Goal: Task Accomplishment & Management: Manage account settings

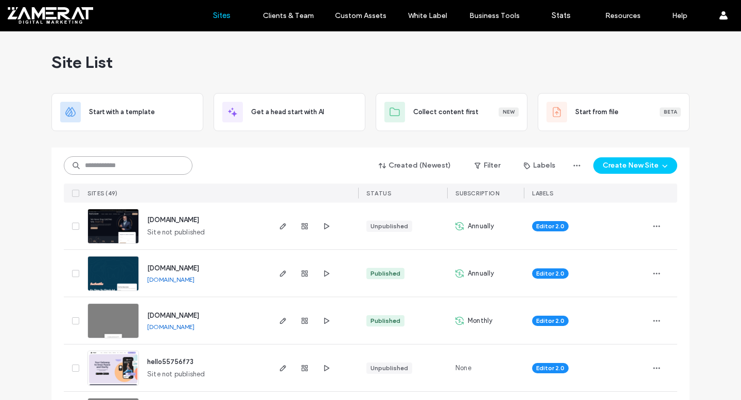
click at [151, 160] on input at bounding box center [128, 165] width 129 height 19
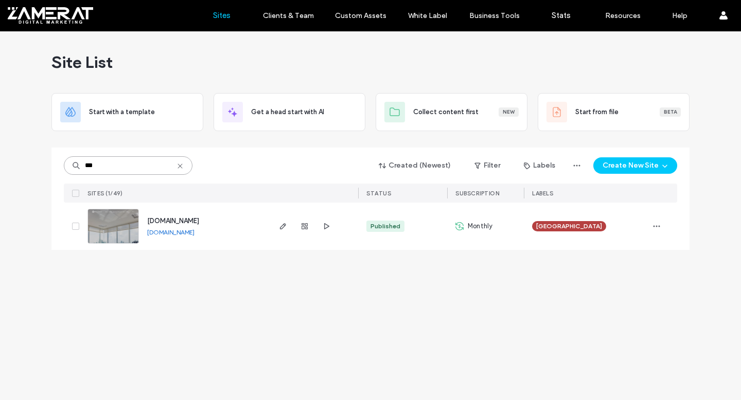
type input "***"
click at [117, 225] on img at bounding box center [113, 244] width 50 height 70
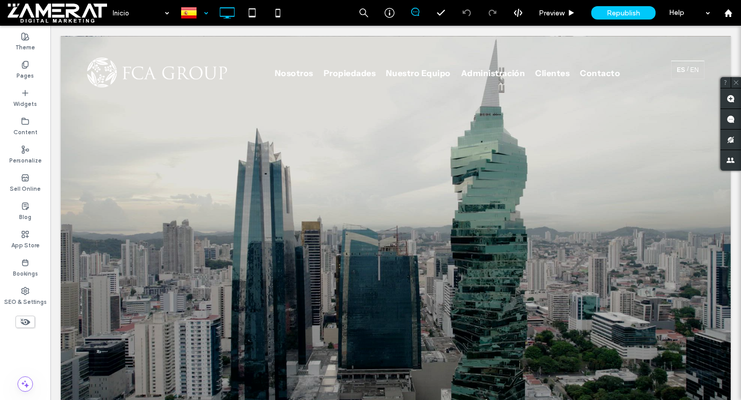
click at [201, 21] on div at bounding box center [194, 13] width 38 height 25
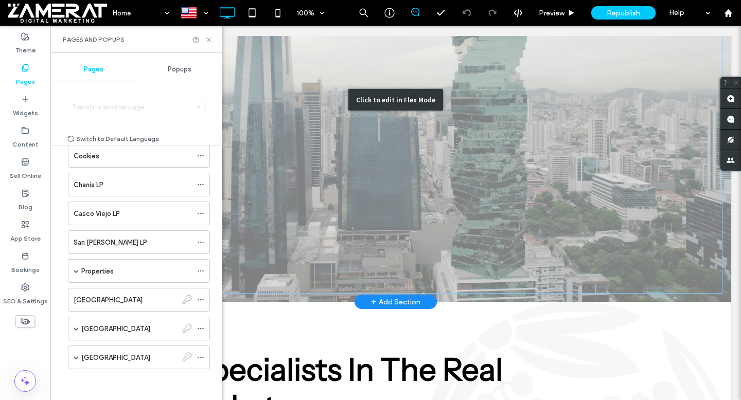
scroll to position [545, 0]
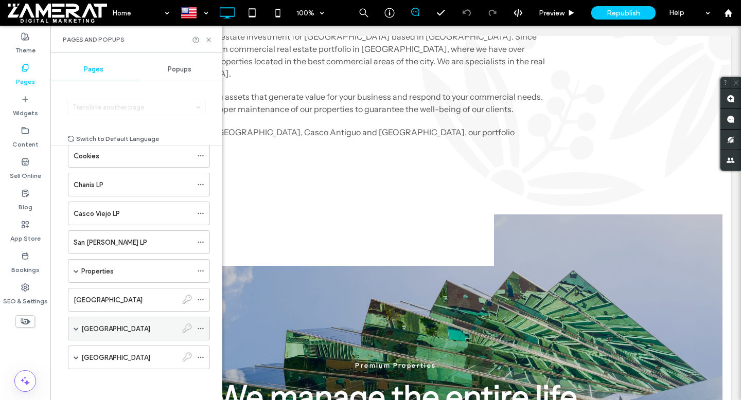
click at [144, 329] on div "[GEOGRAPHIC_DATA]" at bounding box center [129, 329] width 96 height 11
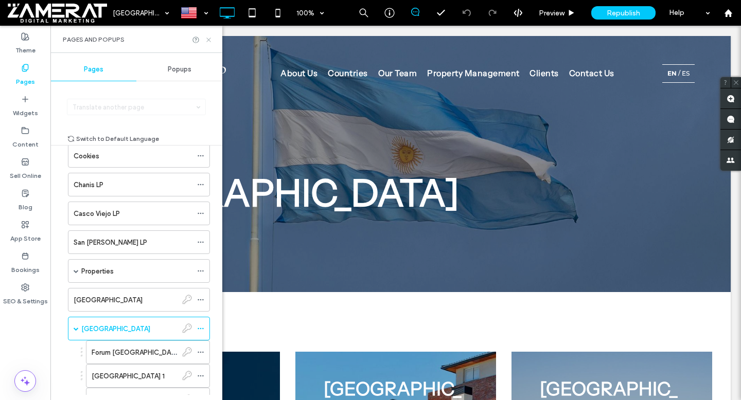
click at [208, 36] on icon at bounding box center [209, 40] width 8 height 8
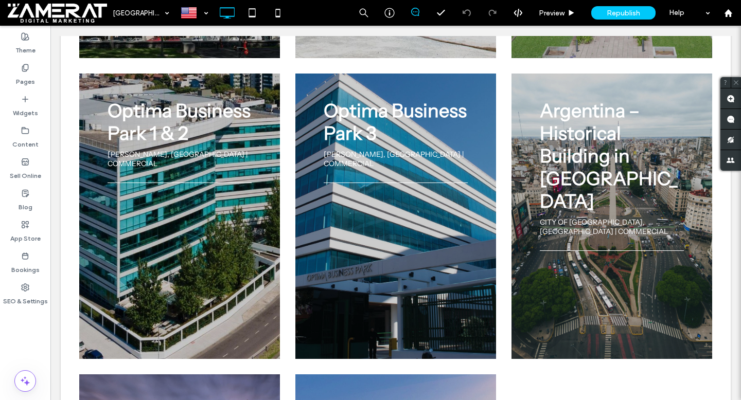
scroll to position [490, 0]
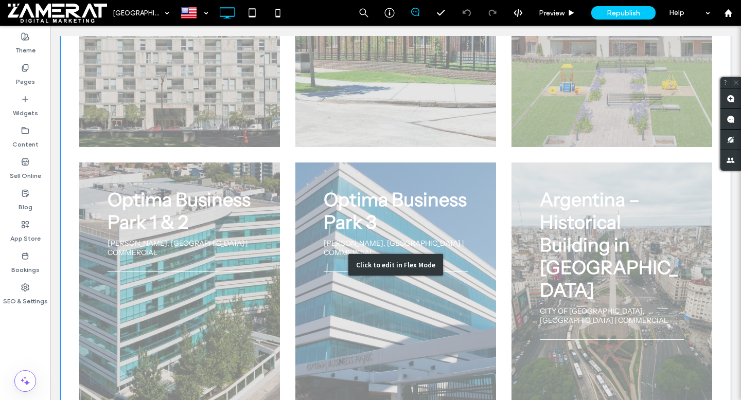
click at [603, 129] on div "Click to edit in Flex Mode" at bounding box center [396, 265] width 670 height 926
click at [603, 188] on h2 "Argentina – Historical Building in Recoleta" at bounding box center [612, 244] width 144 height 113
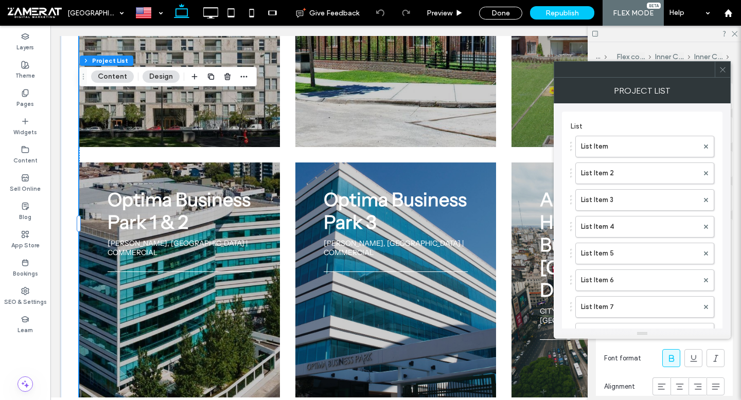
click at [722, 75] on span at bounding box center [723, 69] width 8 height 15
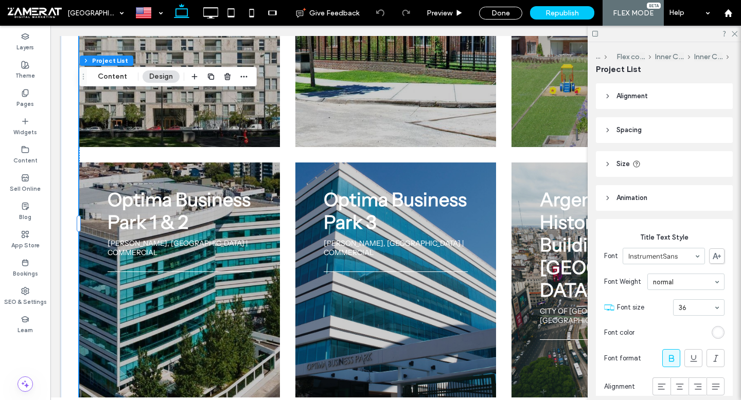
click at [736, 28] on div at bounding box center [663, 34] width 153 height 16
click at [734, 31] on icon at bounding box center [733, 33] width 7 height 7
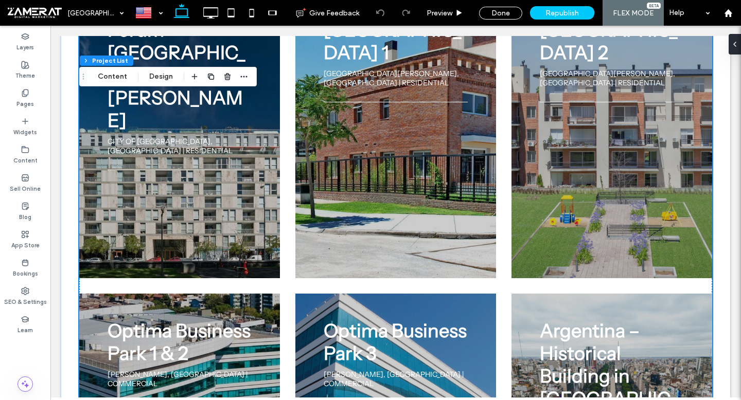
scroll to position [479, 0]
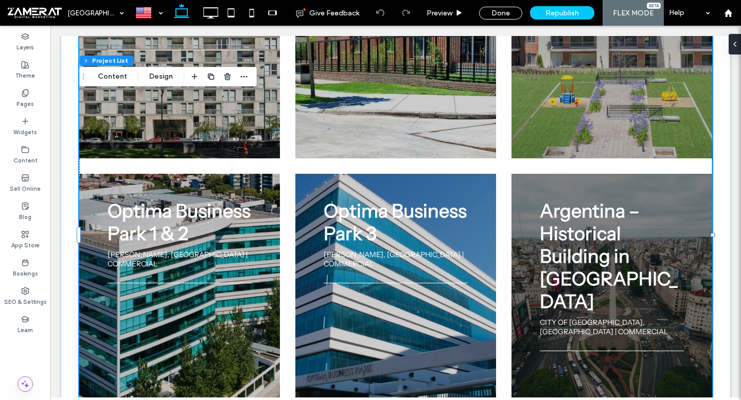
click at [578, 200] on h2 "Argentina – Historical Building in Recoleta" at bounding box center [612, 256] width 144 height 113
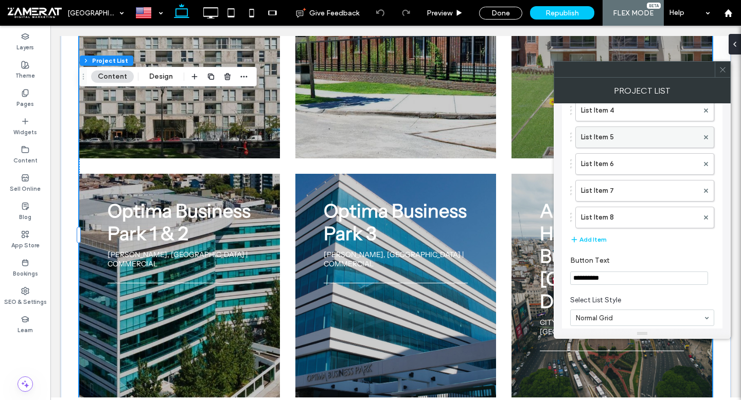
scroll to position [135, 0]
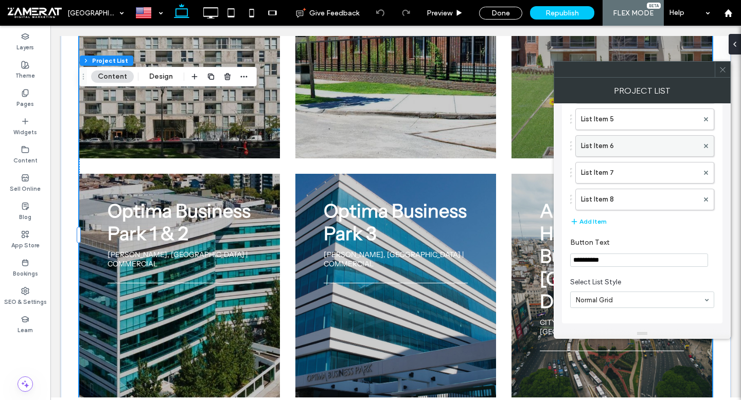
click at [623, 140] on label "List Item 6" at bounding box center [639, 146] width 117 height 21
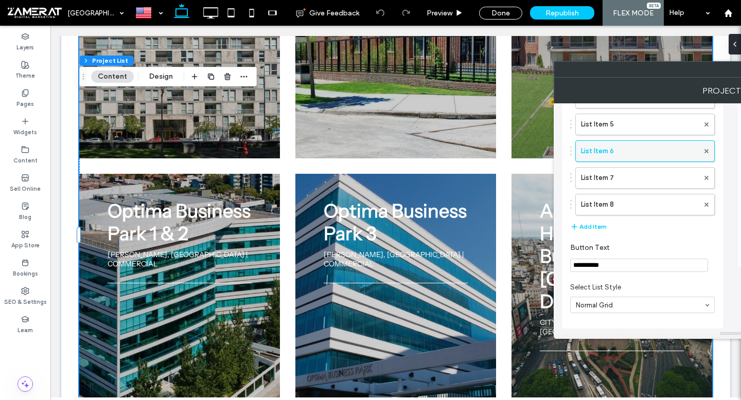
scroll to position [130, 0]
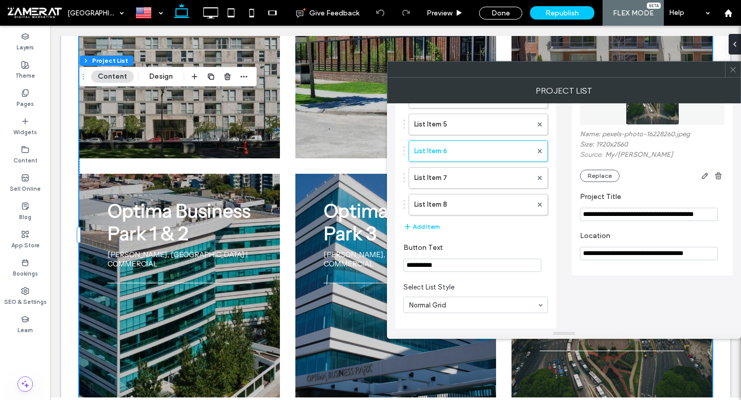
drag, startPoint x: 621, startPoint y: 214, endPoint x: 558, endPoint y: 214, distance: 63.8
click at [558, 214] on div "**********" at bounding box center [563, 151] width 337 height 354
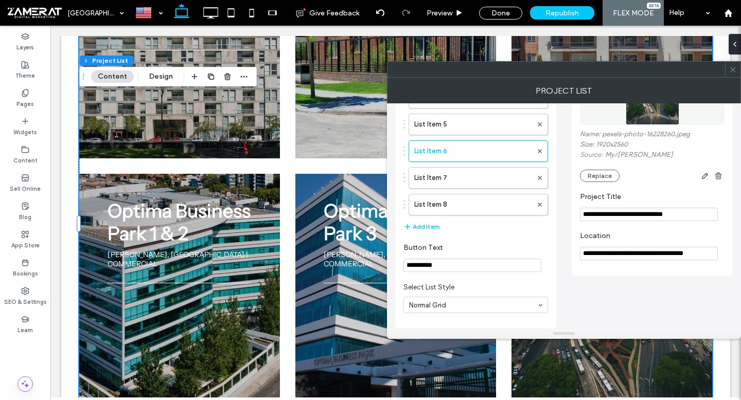
drag, startPoint x: 638, startPoint y: 215, endPoint x: 704, endPoint y: 215, distance: 65.8
click at [704, 215] on input "**********" at bounding box center [649, 214] width 138 height 13
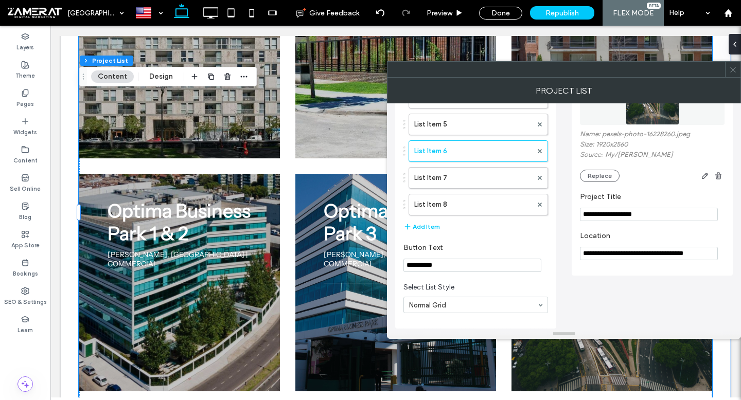
type input "**********"
click at [655, 204] on label "Project Title" at bounding box center [650, 197] width 140 height 11
click at [730, 68] on icon at bounding box center [733, 70] width 8 height 8
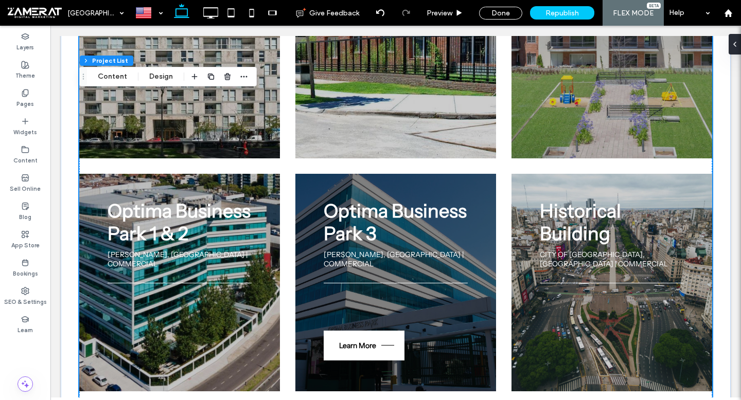
scroll to position [464, 0]
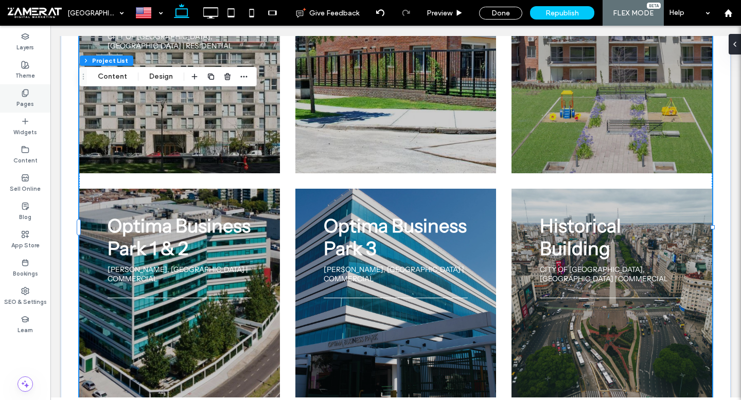
click at [16, 99] on div "Pages" at bounding box center [25, 98] width 50 height 28
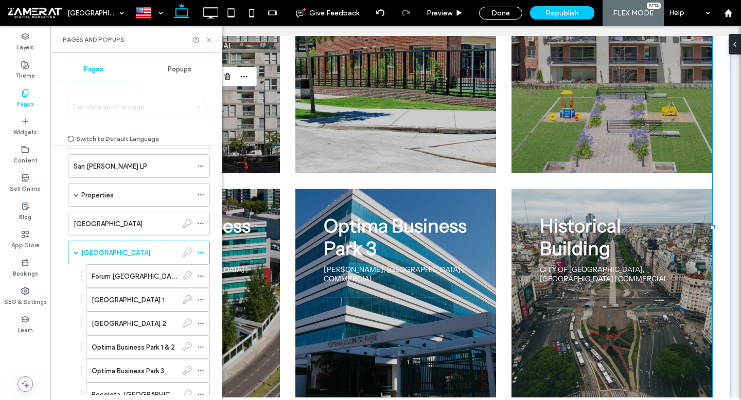
scroll to position [362, 0]
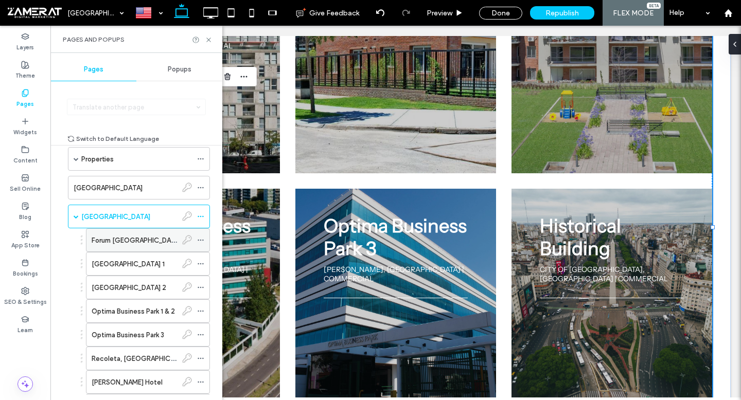
click at [140, 244] on label "Forum Puerto Madero" at bounding box center [162, 240] width 141 height 18
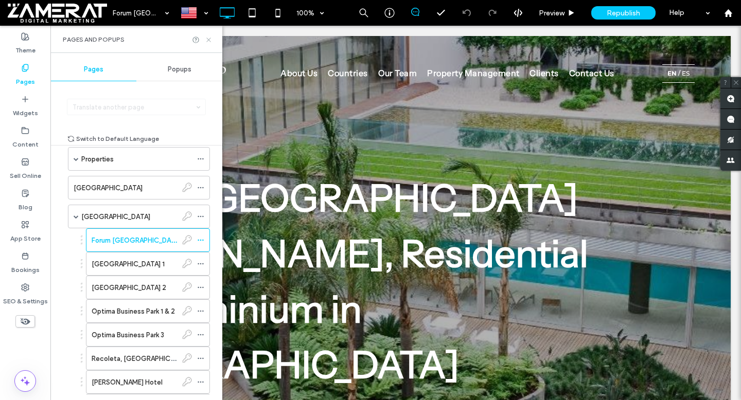
click at [210, 38] on icon at bounding box center [209, 40] width 8 height 8
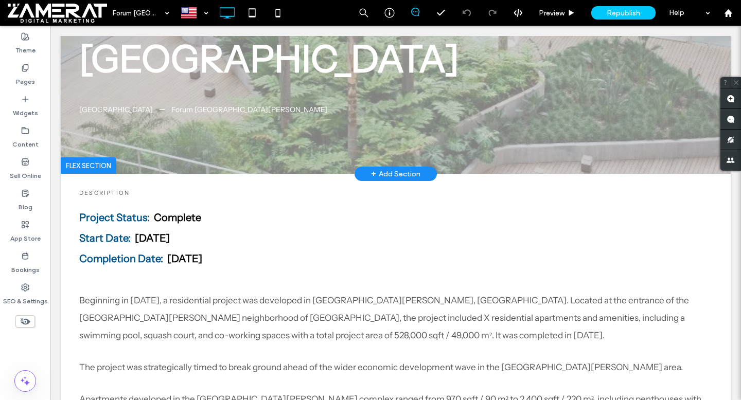
scroll to position [307, 0]
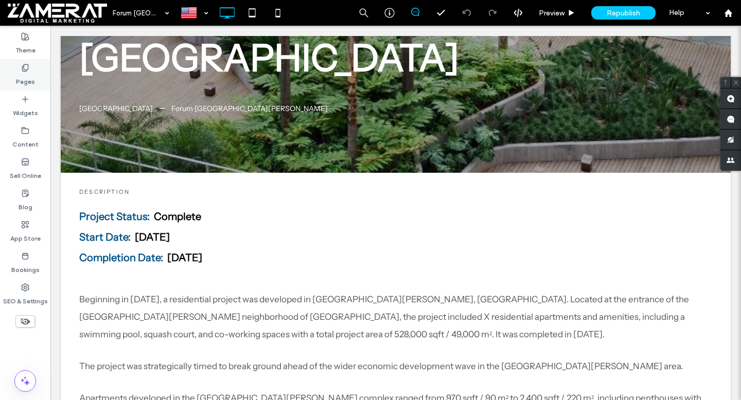
click at [23, 74] on label "Pages" at bounding box center [25, 79] width 19 height 14
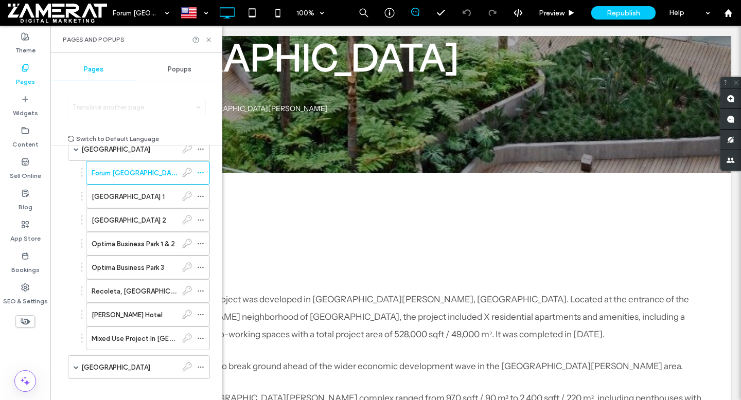
scroll to position [439, 0]
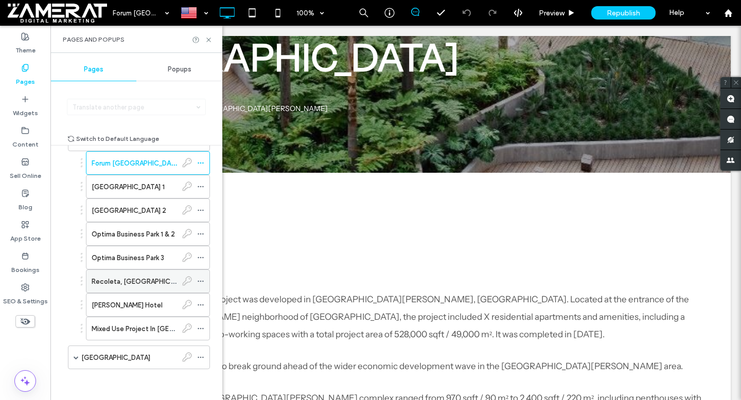
click at [136, 282] on label "Recoleta, Buenos Aires" at bounding box center [142, 282] width 101 height 18
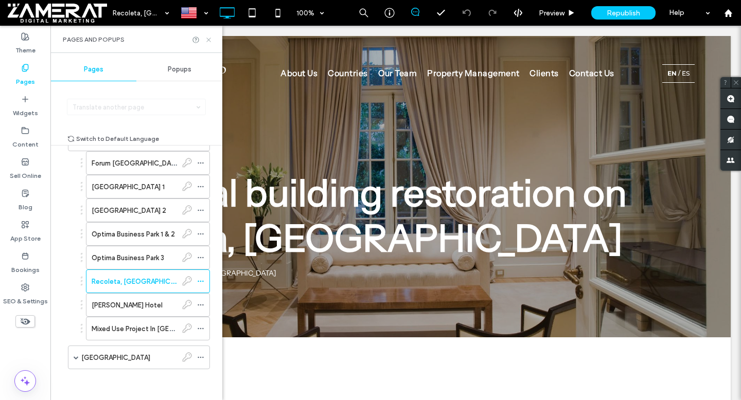
click at [207, 40] on icon at bounding box center [209, 40] width 8 height 8
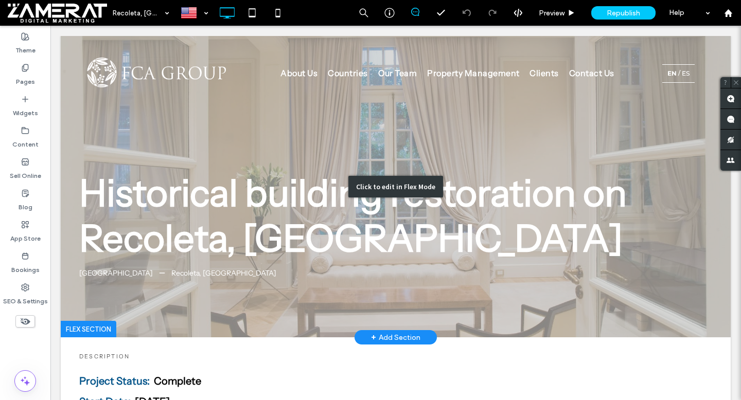
click at [466, 235] on div "Click to edit in Flex Mode" at bounding box center [396, 186] width 670 height 301
click at [466, 235] on h1 "Historical building restoration on Recoleta, Buenos Aires" at bounding box center [395, 215] width 633 height 91
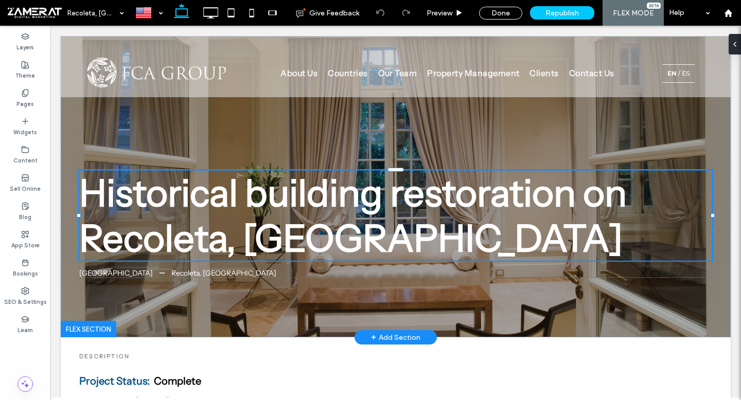
click at [487, 242] on h1 "Historical building restoration on Recoleta, Buenos Aires" at bounding box center [395, 215] width 633 height 91
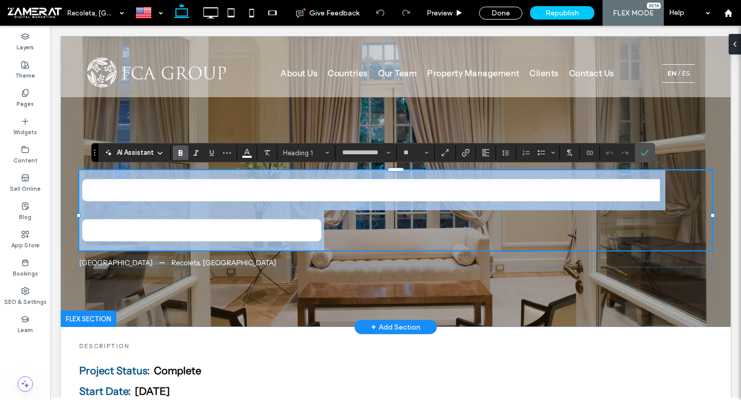
click at [467, 238] on h1 "**********" at bounding box center [395, 210] width 633 height 80
drag, startPoint x: 477, startPoint y: 238, endPoint x: 101, endPoint y: 191, distance: 378.9
click at [101, 191] on h1 "**********" at bounding box center [395, 210] width 633 height 80
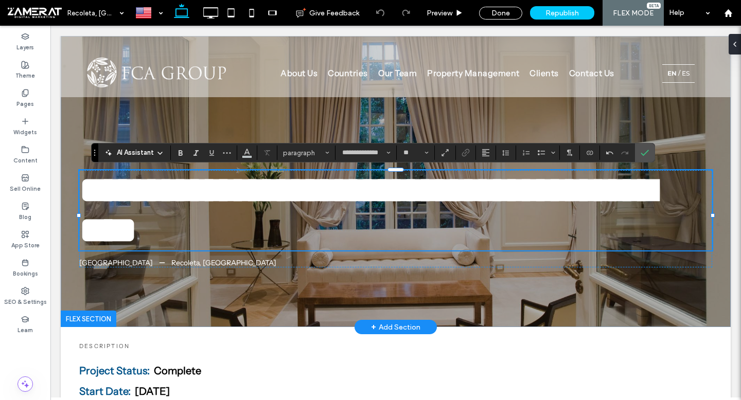
type input "**"
click at [101, 191] on strong "**********" at bounding box center [367, 210] width 576 height 77
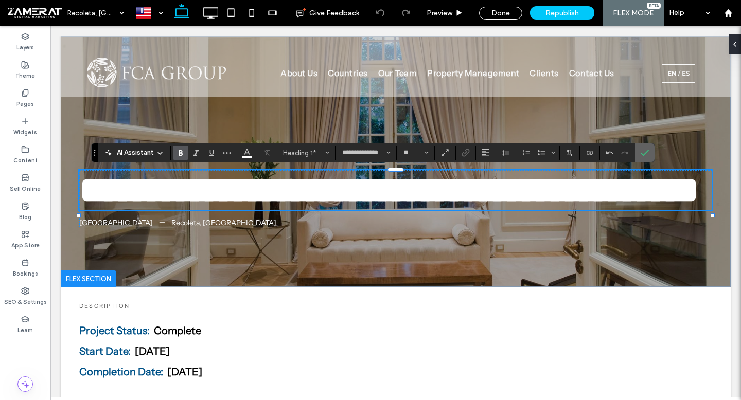
click at [641, 151] on icon "Confirm" at bounding box center [644, 153] width 8 height 8
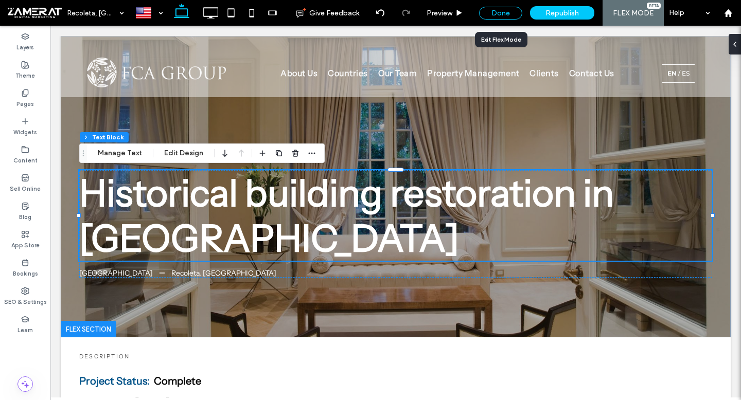
click at [494, 11] on div "Done" at bounding box center [500, 13] width 43 height 13
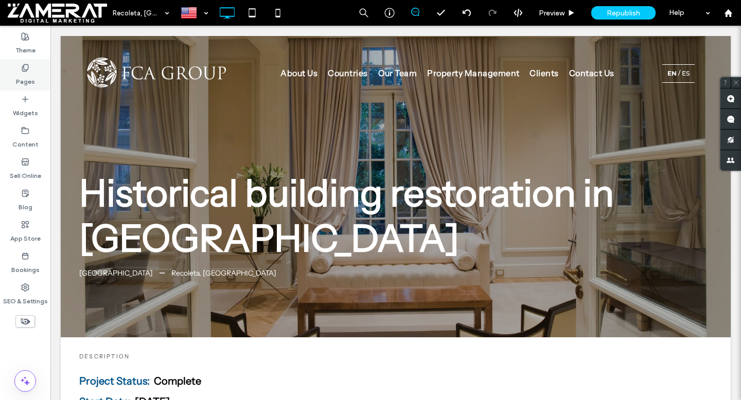
click at [25, 69] on use at bounding box center [25, 67] width 6 height 7
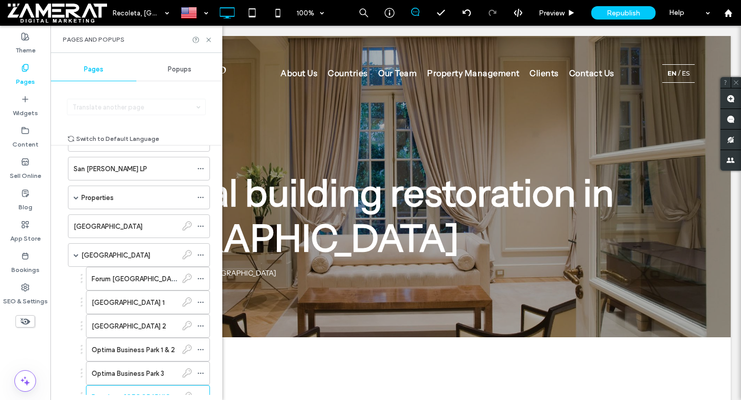
scroll to position [439, 0]
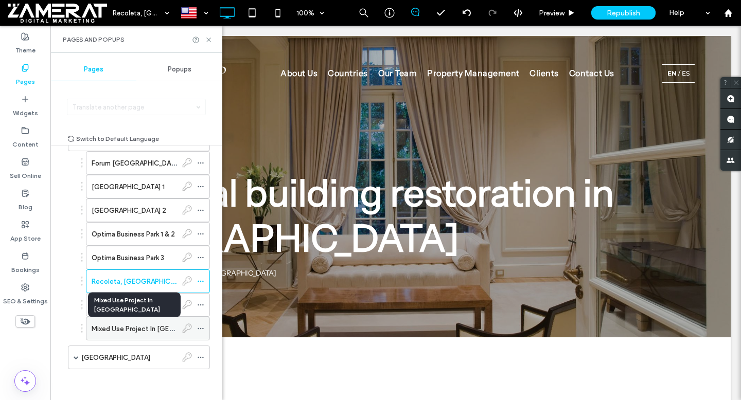
click at [149, 325] on label "Mixed Use Project In Buenos Aires" at bounding box center [159, 329] width 134 height 18
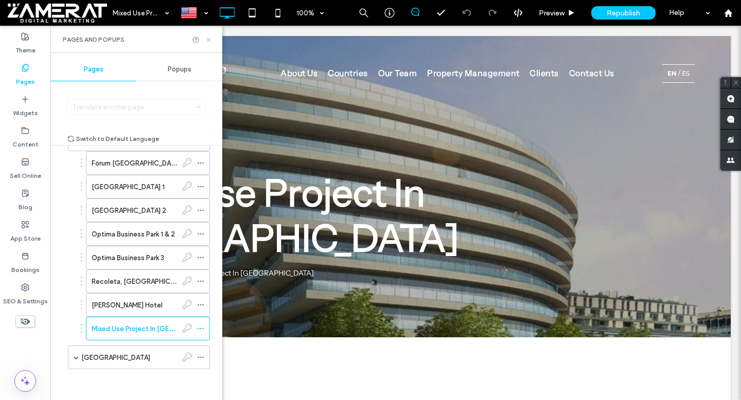
click at [210, 37] on icon at bounding box center [209, 40] width 8 height 8
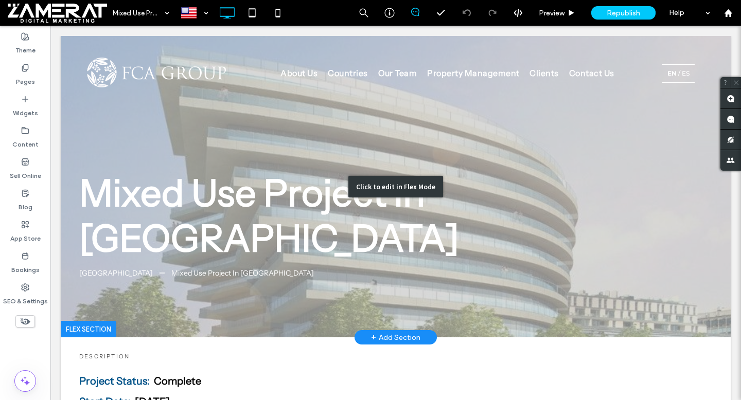
click at [410, 195] on div "Click to edit in Flex Mode" at bounding box center [396, 186] width 670 height 301
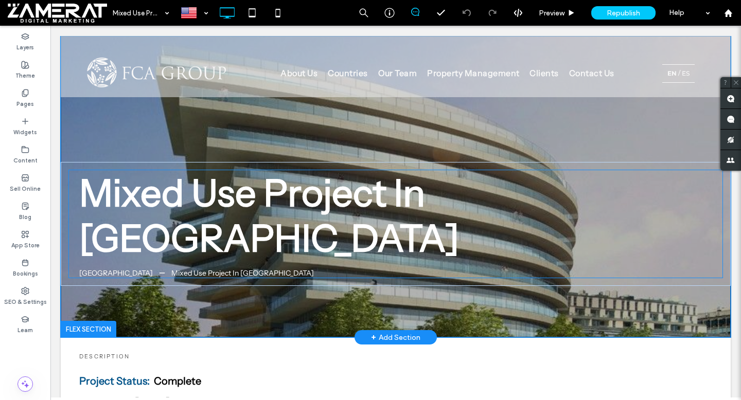
click at [399, 195] on strong "Mixed Use Project In Buenos Aires" at bounding box center [269, 215] width 380 height 91
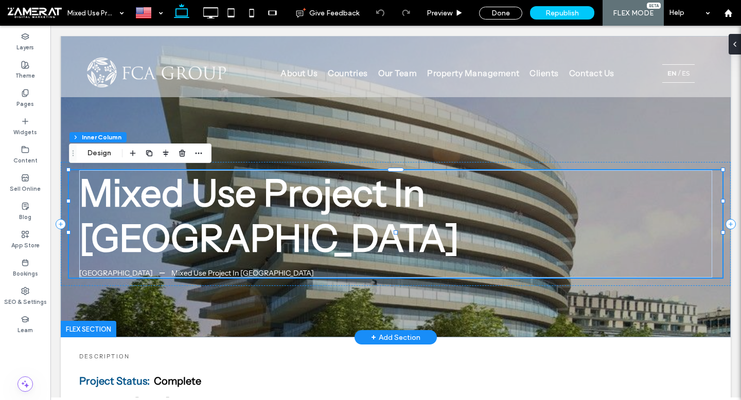
type input "**"
click at [404, 195] on strong "Mixed Use Project In Buenos Aires" at bounding box center [269, 215] width 380 height 91
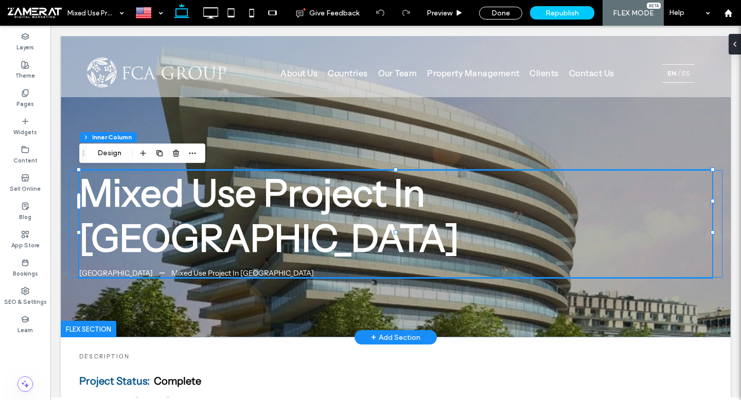
click at [403, 192] on strong "Mixed Use Project In Buenos Aires" at bounding box center [269, 215] width 380 height 91
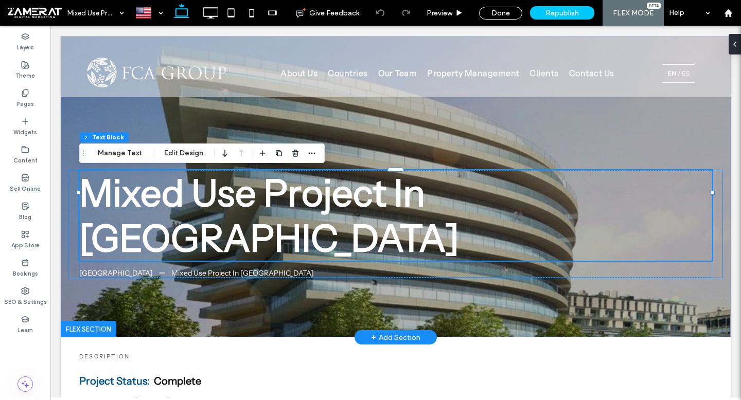
click at [406, 190] on strong "Mixed Use Project In Buenos Aires" at bounding box center [269, 215] width 380 height 91
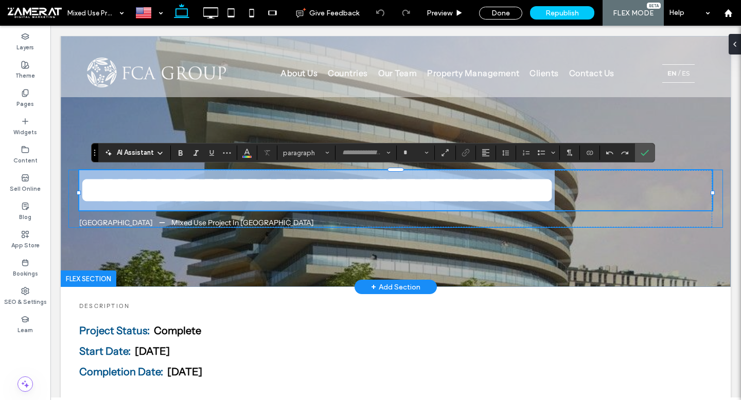
type input "**********"
type input "**"
click at [401, 194] on strong "**********" at bounding box center [316, 190] width 475 height 37
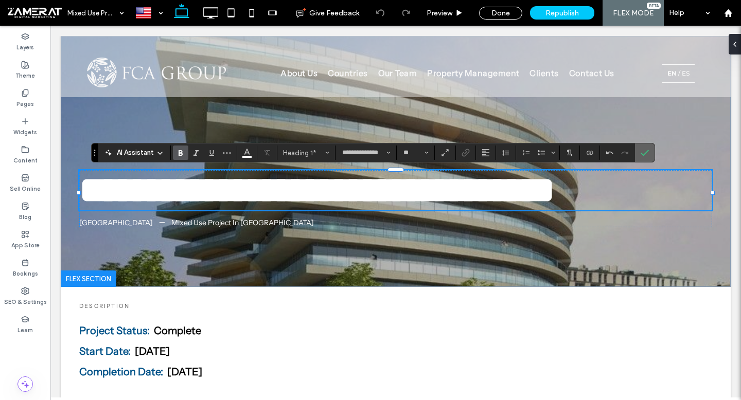
click at [642, 149] on icon "Confirm" at bounding box center [644, 153] width 8 height 8
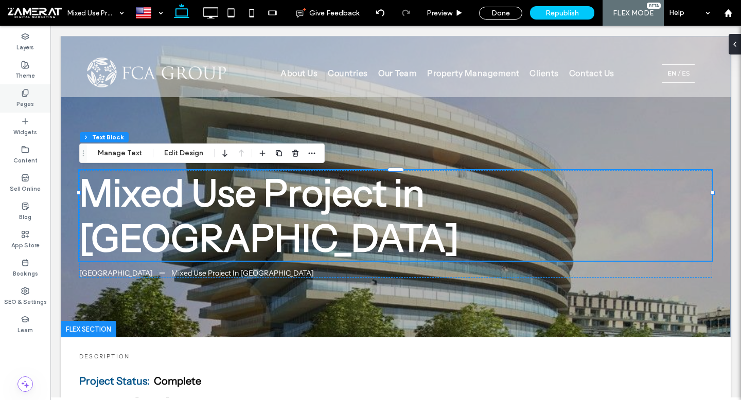
click at [15, 109] on div "Pages" at bounding box center [25, 98] width 50 height 28
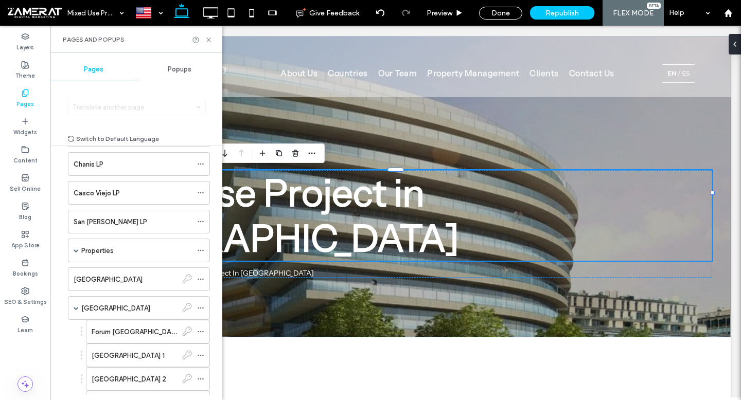
scroll to position [439, 0]
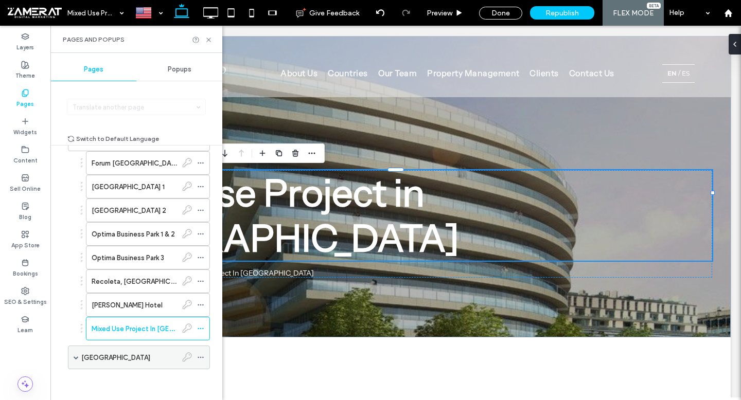
click at [76, 356] on span at bounding box center [76, 357] width 5 height 5
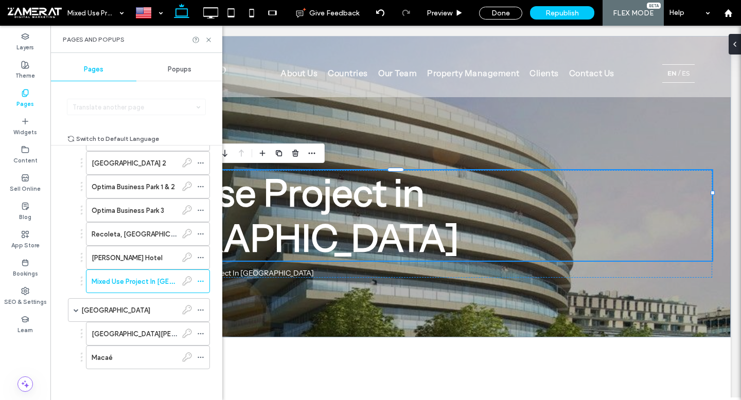
click at [144, 334] on label "São José do Rio Preto" at bounding box center [152, 334] width 121 height 18
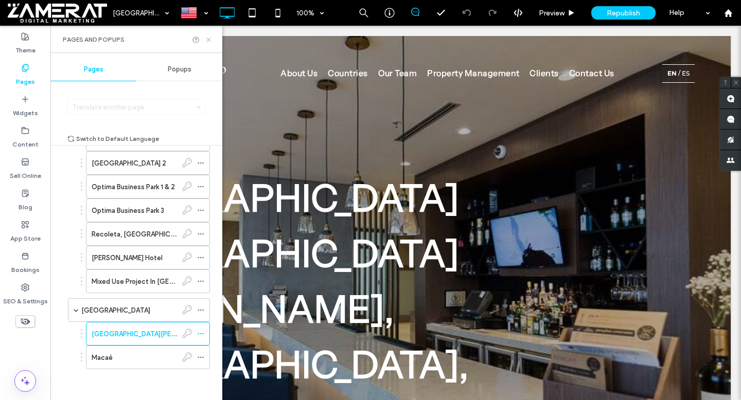
drag, startPoint x: 208, startPoint y: 40, endPoint x: 161, endPoint y: 17, distance: 52.0
click at [208, 40] on use at bounding box center [208, 40] width 4 height 4
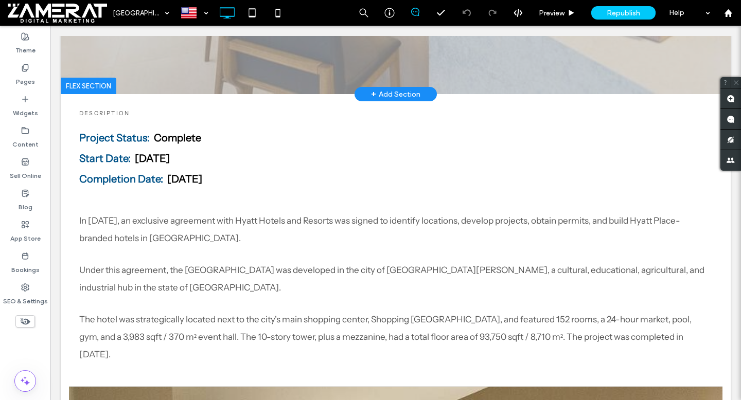
scroll to position [420, 0]
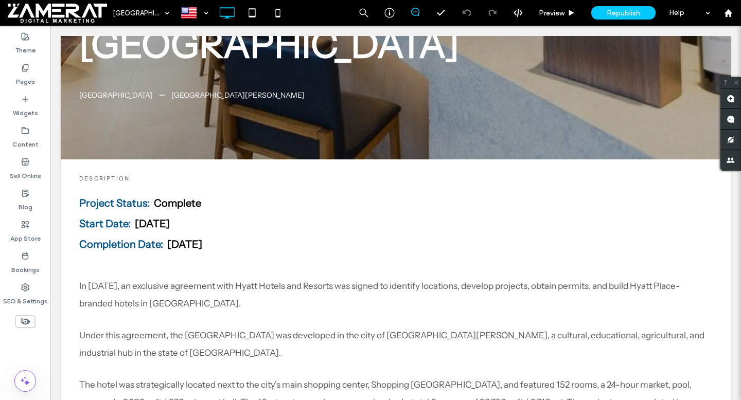
scroll to position [375, 0]
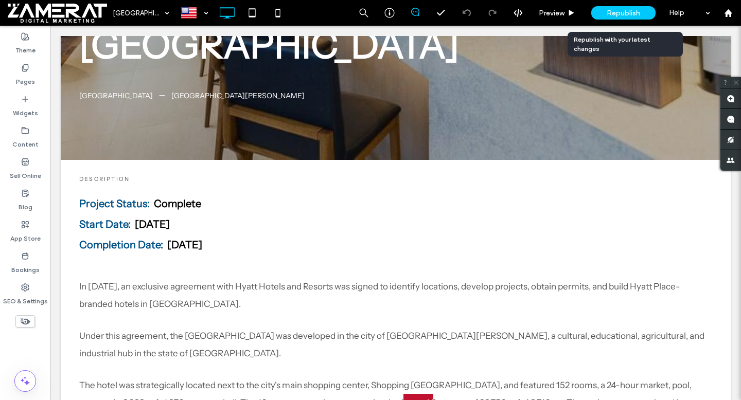
click at [609, 9] on span "Republish" at bounding box center [622, 13] width 33 height 9
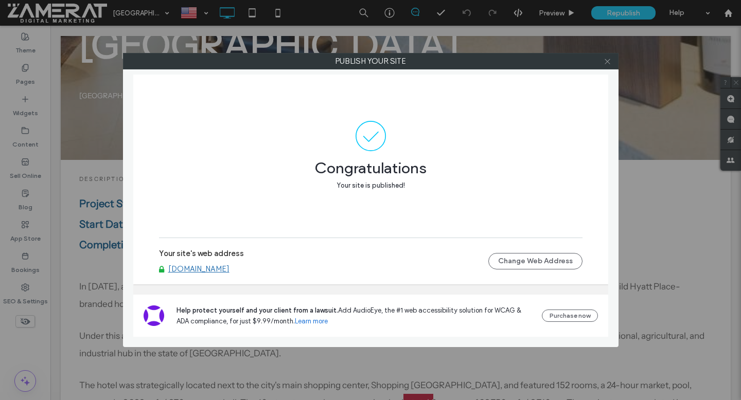
click at [603, 60] on icon at bounding box center [607, 62] width 8 height 8
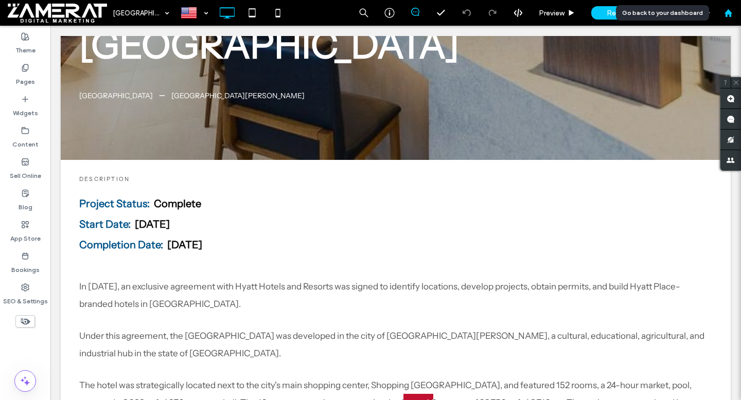
click at [735, 15] on div at bounding box center [727, 13] width 25 height 9
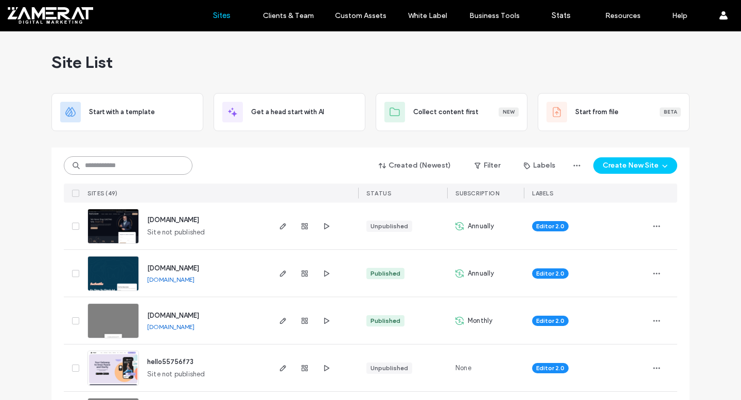
click at [131, 173] on input at bounding box center [128, 165] width 129 height 19
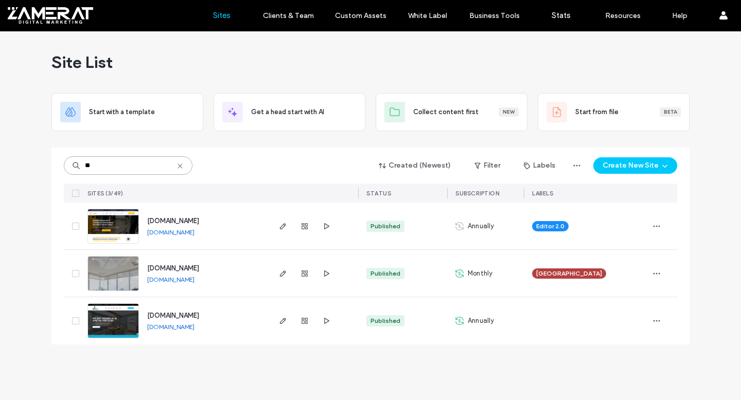
click at [122, 174] on input "**" at bounding box center [128, 165] width 129 height 19
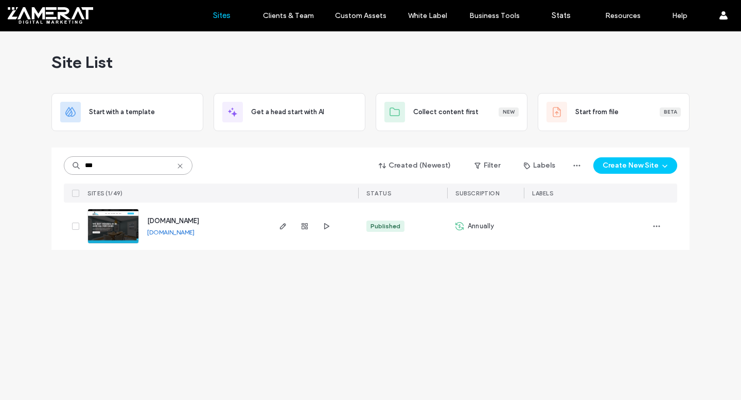
type input "***"
click at [113, 223] on img at bounding box center [113, 244] width 50 height 70
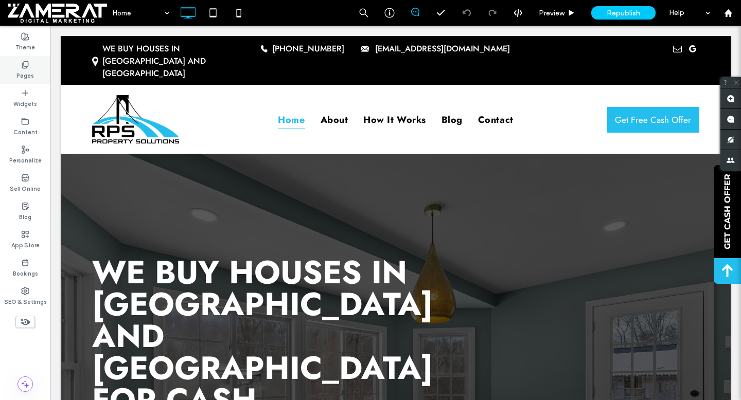
click at [23, 69] on label "Pages" at bounding box center [24, 74] width 17 height 11
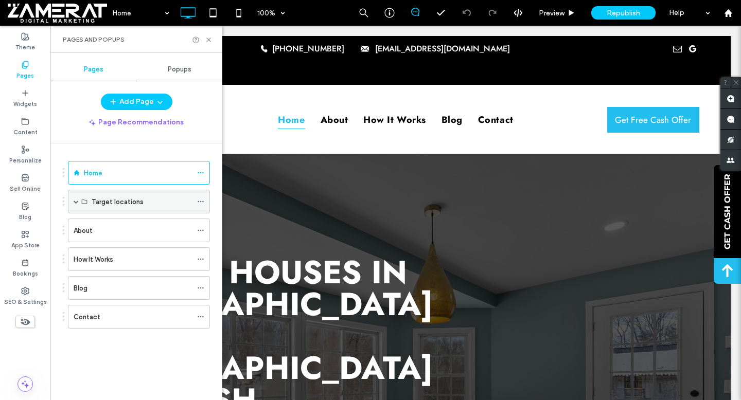
click at [75, 202] on span at bounding box center [76, 201] width 5 height 5
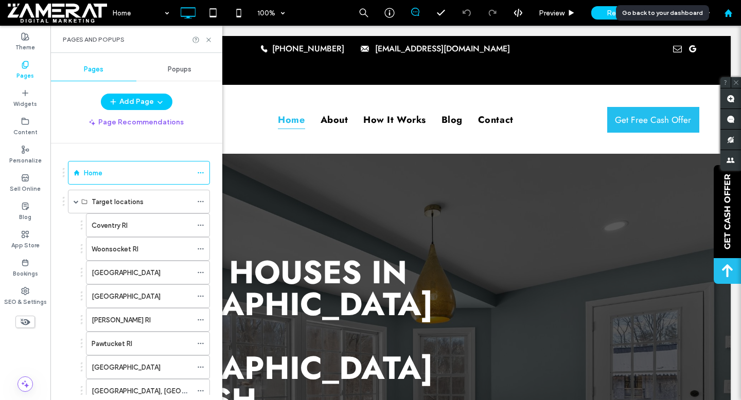
click at [723, 21] on div at bounding box center [728, 13] width 26 height 26
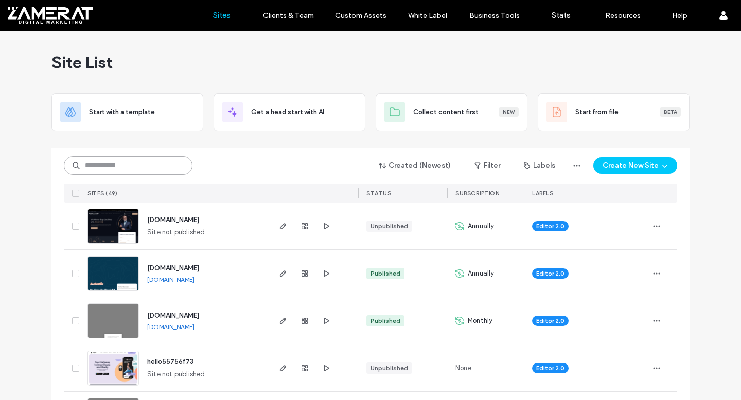
click at [131, 169] on input at bounding box center [128, 165] width 129 height 19
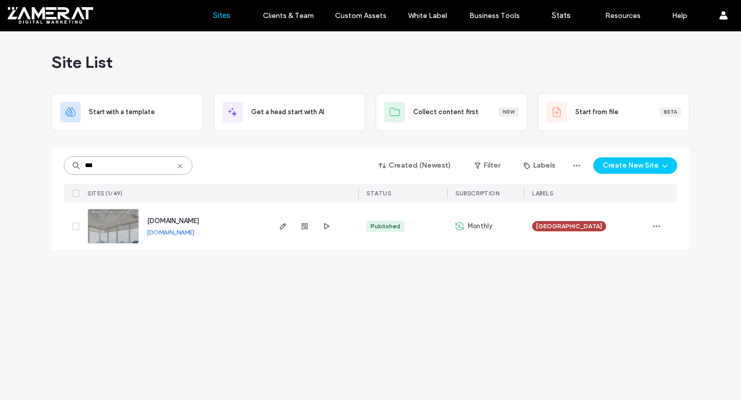
type input "***"
click at [115, 232] on img at bounding box center [113, 244] width 50 height 70
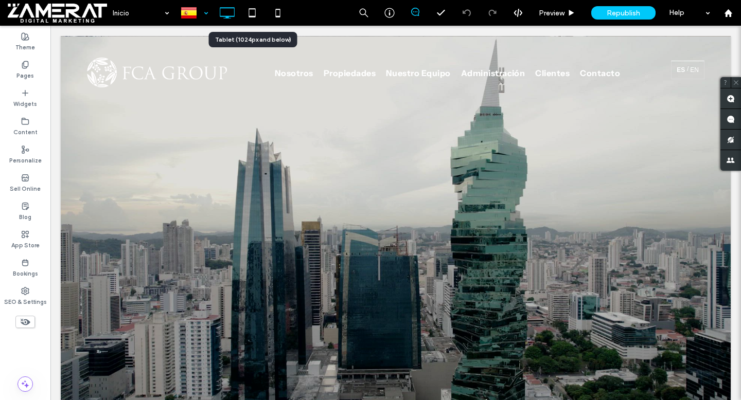
click at [199, 6] on div at bounding box center [194, 13] width 38 height 25
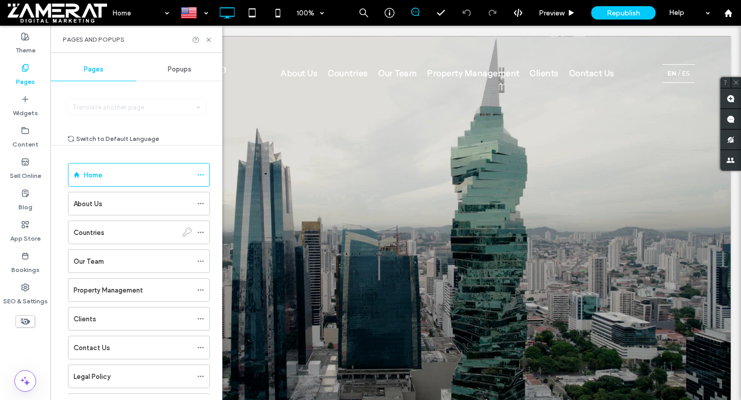
scroll to position [249, 0]
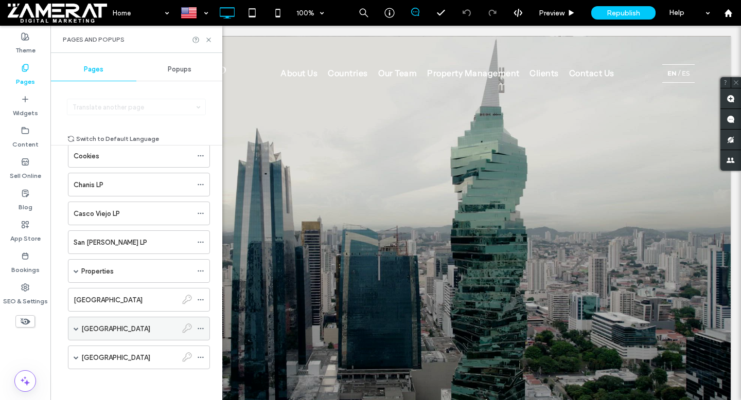
click at [77, 329] on span at bounding box center [76, 328] width 5 height 5
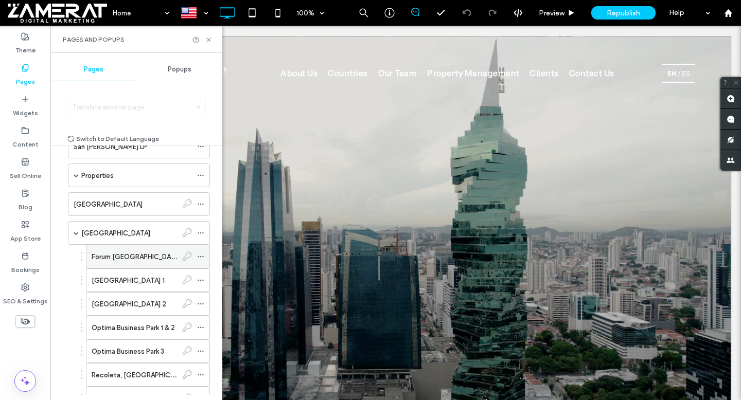
click at [147, 258] on label "Forum [GEOGRAPHIC_DATA][PERSON_NAME]" at bounding box center [162, 257] width 141 height 18
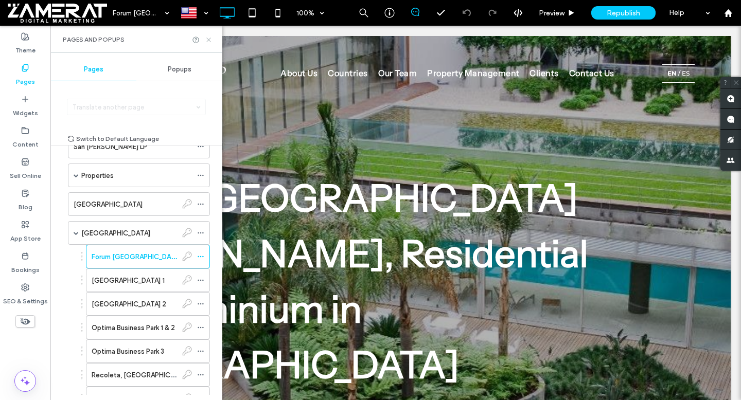
click at [209, 39] on use at bounding box center [208, 40] width 4 height 4
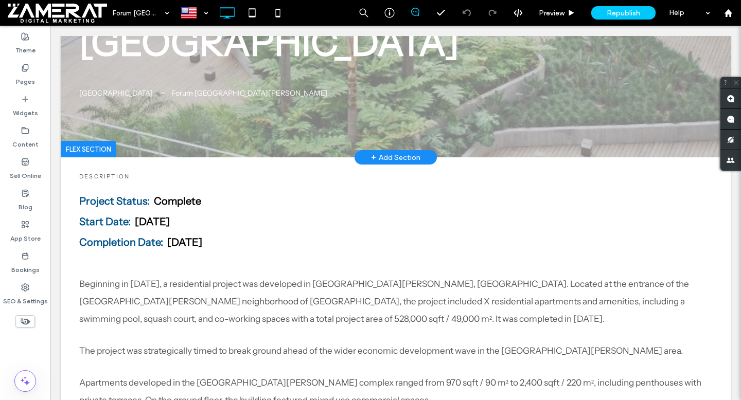
scroll to position [329, 0]
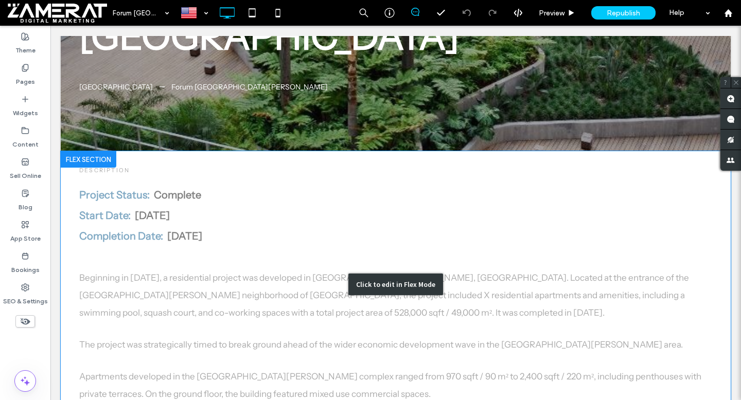
click at [222, 175] on div "Click to edit in Flex Mode" at bounding box center [396, 284] width 670 height 266
click at [222, 269] on p "Beginning in August 2005, a residential project was developed in Puerto Madero,…" at bounding box center [395, 295] width 633 height 52
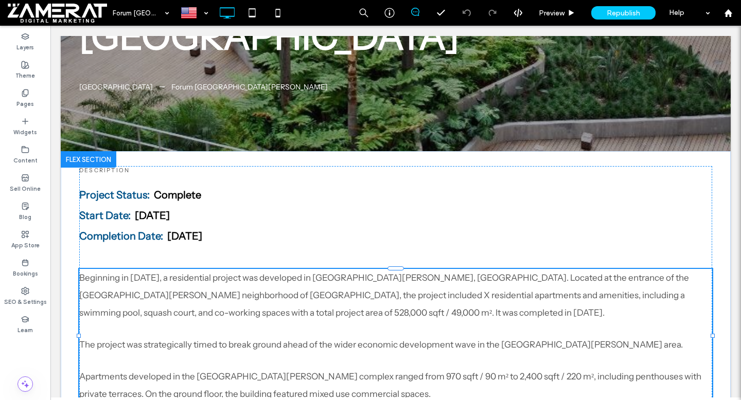
click at [220, 269] on div "Beginning in August 2005, a residential project was developed in Puerto Madero,…" at bounding box center [395, 336] width 633 height 134
click at [220, 273] on span "Beginning in August 2005, a residential project was developed in Puerto Madero,…" at bounding box center [383, 295] width 609 height 45
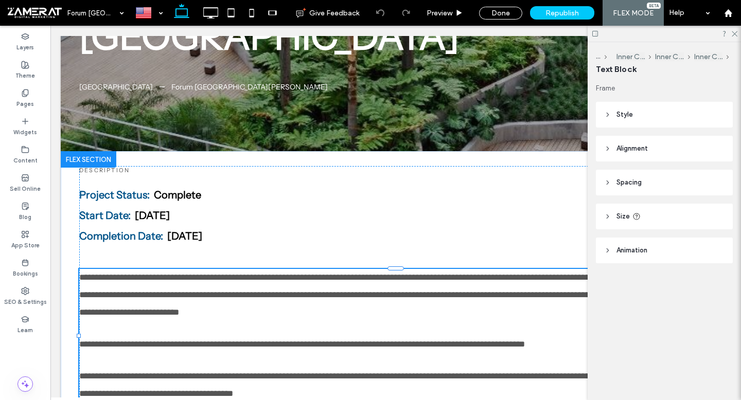
click at [222, 273] on span "**********" at bounding box center [394, 295] width 630 height 44
type input "**********"
type input "**"
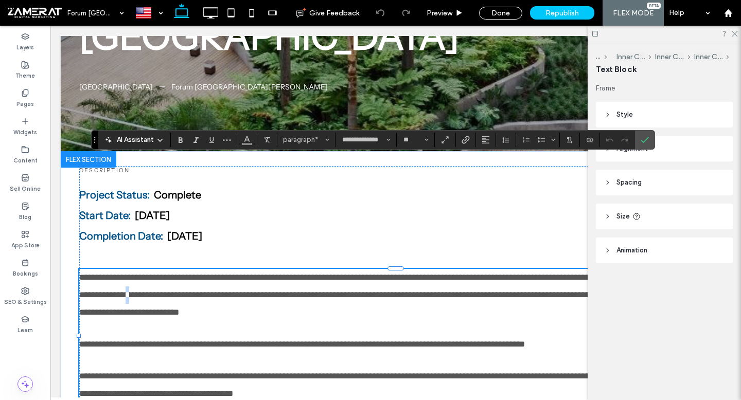
click at [221, 273] on span "**********" at bounding box center [394, 295] width 630 height 44
click at [649, 138] on label "Confirm" at bounding box center [644, 140] width 15 height 19
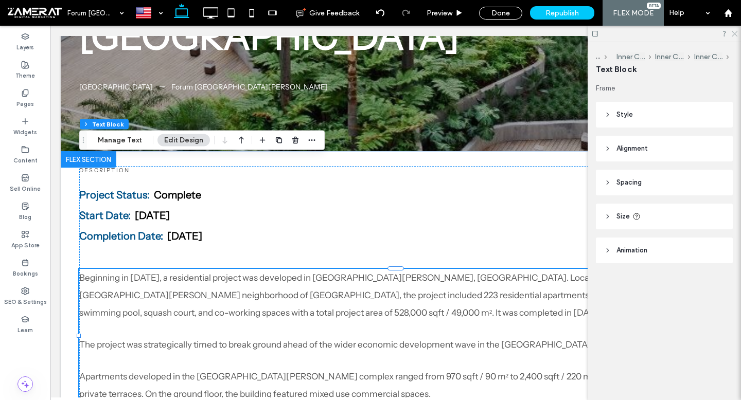
click at [734, 33] on use at bounding box center [734, 34] width 6 height 6
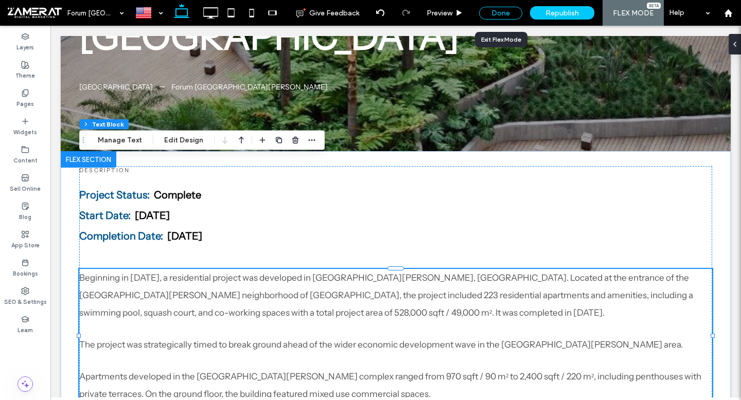
click at [508, 17] on div "Done" at bounding box center [500, 13] width 43 height 13
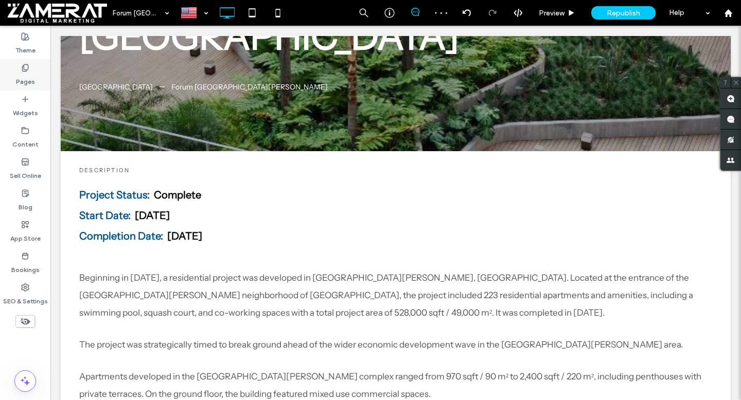
click at [31, 79] on label "Pages" at bounding box center [25, 79] width 19 height 14
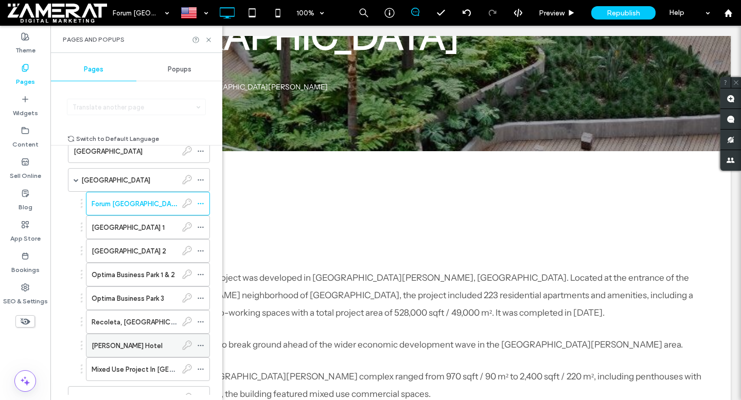
scroll to position [408, 0]
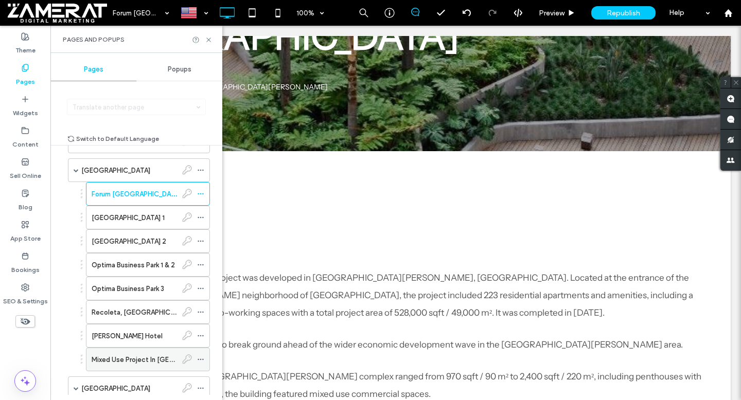
click at [135, 359] on label "Mixed Use Project In Buenos Aires" at bounding box center [159, 360] width 134 height 18
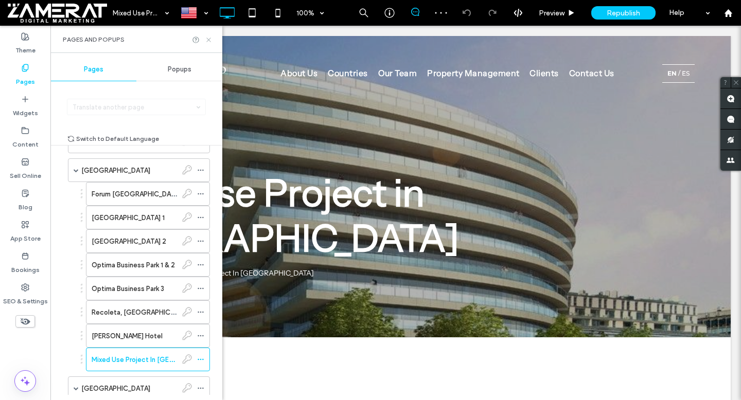
click at [206, 38] on icon at bounding box center [209, 40] width 8 height 8
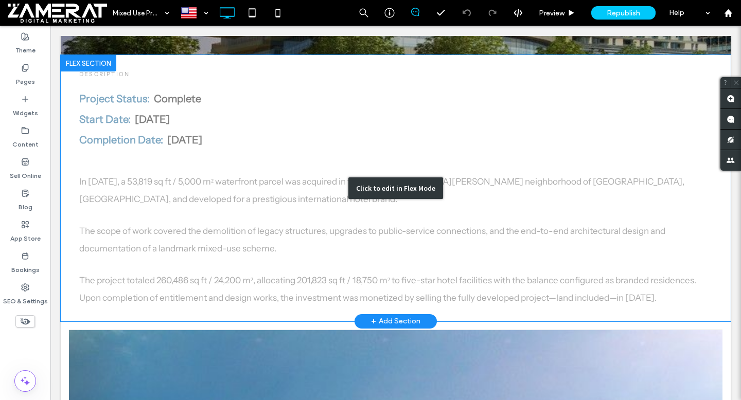
scroll to position [279, 0]
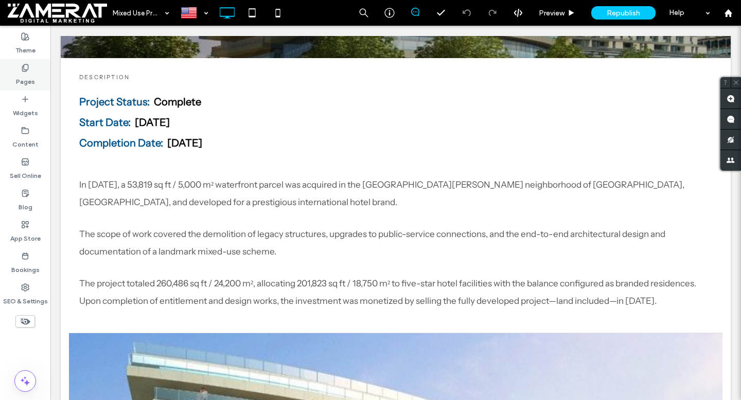
click at [13, 73] on div "Pages" at bounding box center [25, 74] width 50 height 31
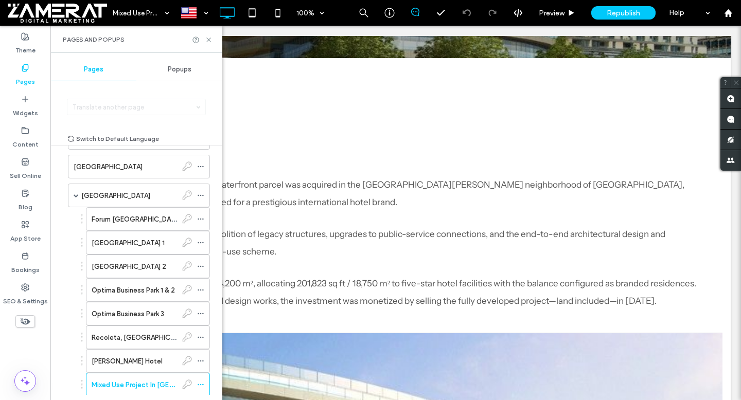
scroll to position [439, 0]
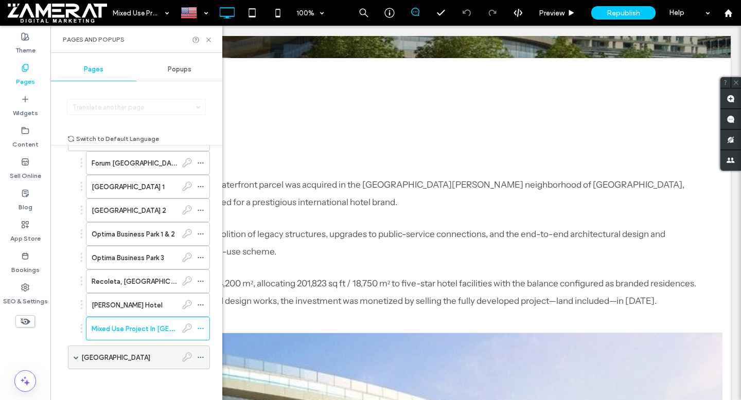
click at [74, 360] on span at bounding box center [76, 357] width 5 height 5
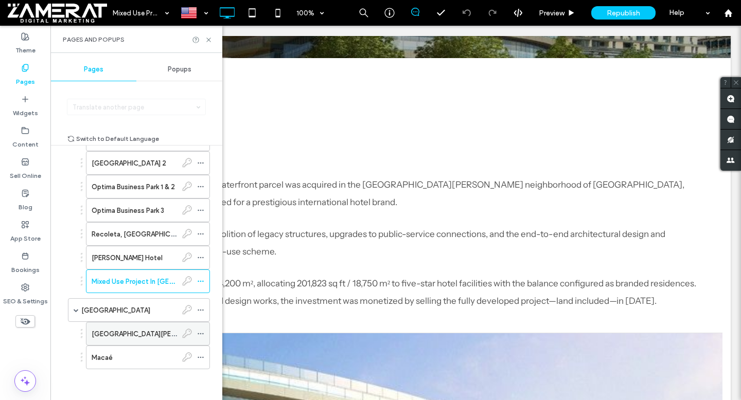
click at [139, 331] on label "São José do Rio Preto" at bounding box center [152, 334] width 121 height 18
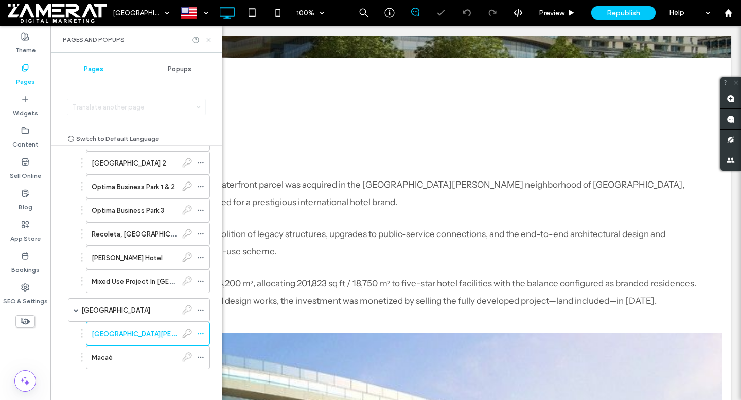
click at [208, 40] on use at bounding box center [208, 40] width 4 height 4
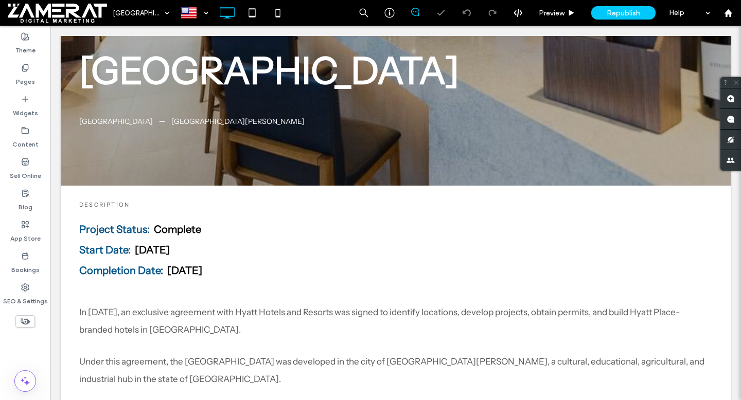
scroll to position [361, 0]
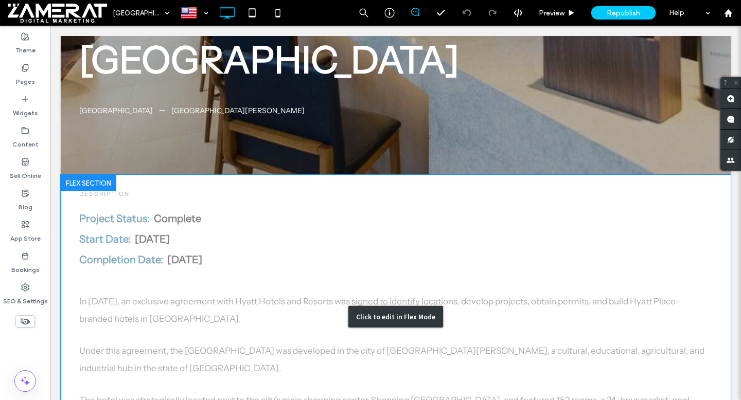
click at [383, 244] on div "Click to edit in Flex Mode" at bounding box center [396, 317] width 670 height 284
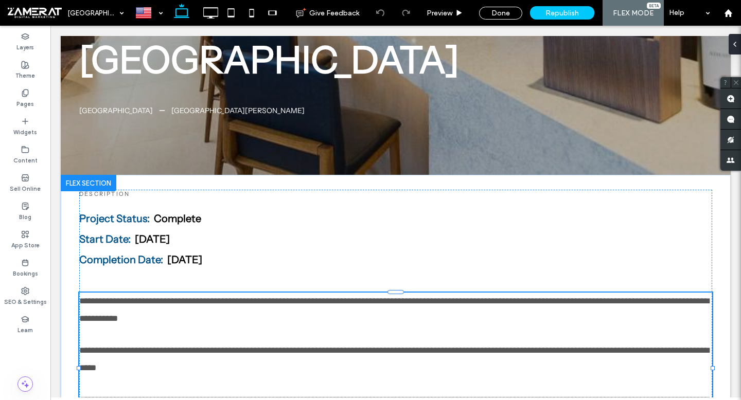
click at [404, 293] on div "**********" at bounding box center [395, 360] width 633 height 134
type input "**********"
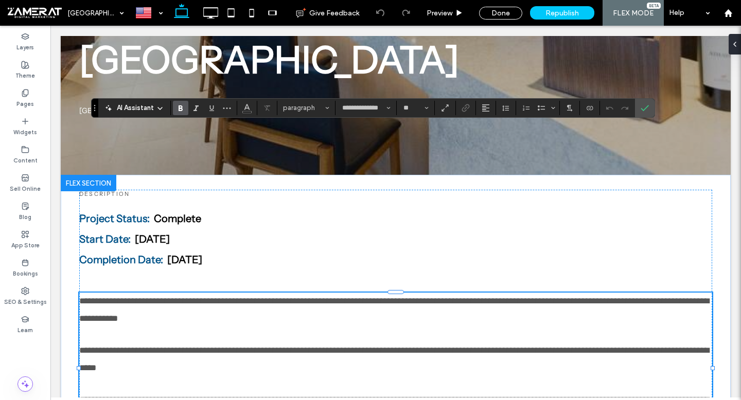
type input "**"
click at [645, 103] on span "Confirm" at bounding box center [644, 107] width 8 height 17
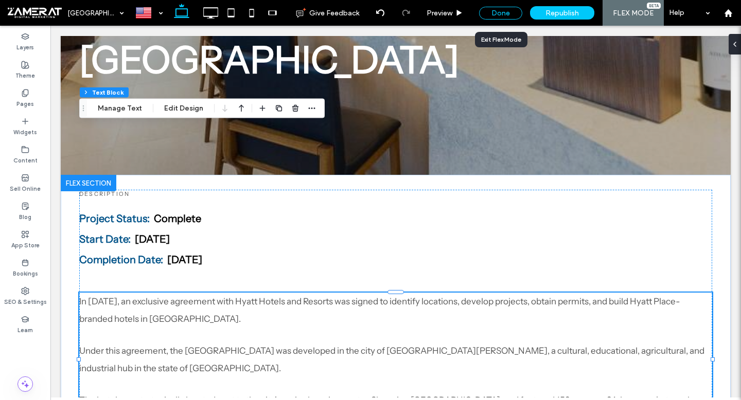
click at [501, 12] on div "Done" at bounding box center [500, 13] width 43 height 13
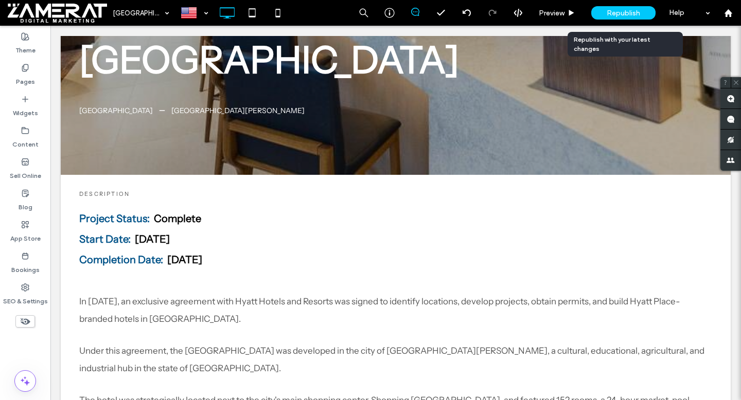
click at [602, 16] on div "Republish" at bounding box center [623, 12] width 64 height 13
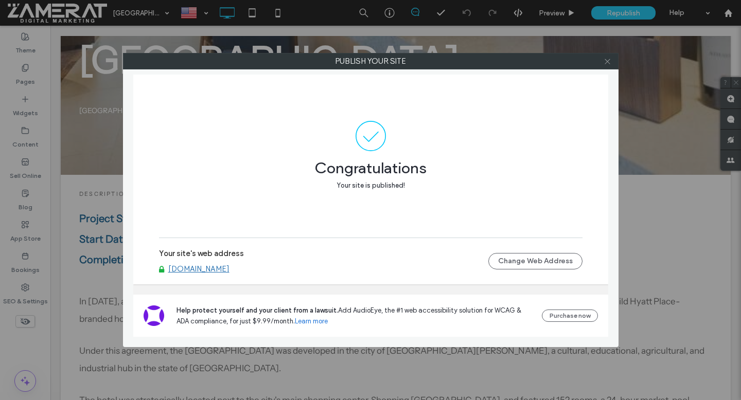
click at [607, 62] on icon at bounding box center [607, 62] width 8 height 8
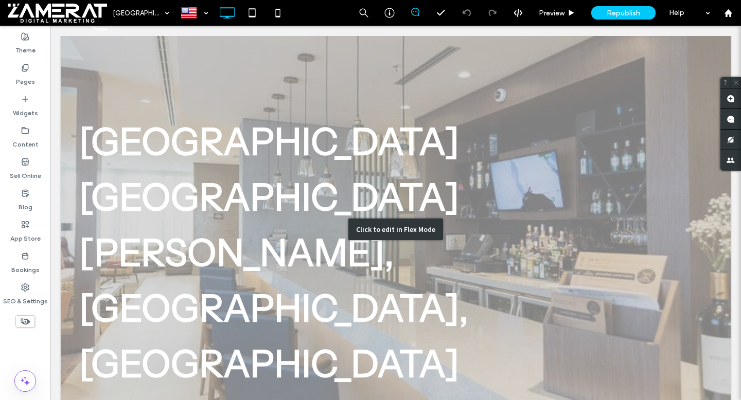
scroll to position [0, 0]
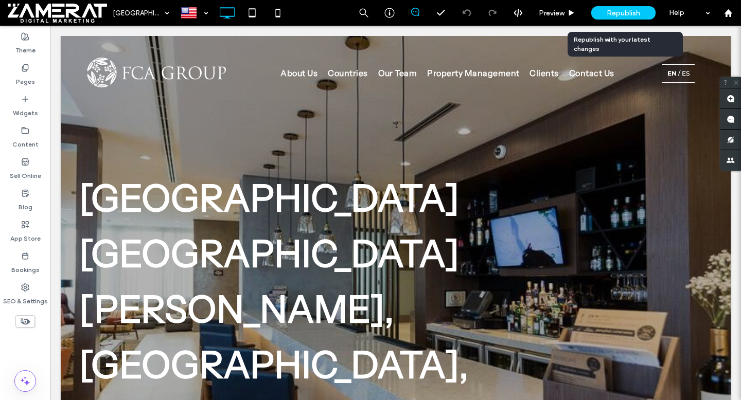
click at [621, 16] on span "Republish" at bounding box center [622, 13] width 33 height 9
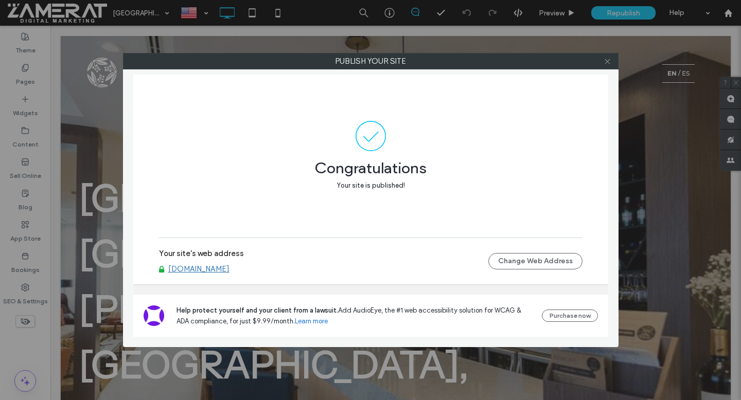
click at [606, 62] on use at bounding box center [606, 61] width 5 height 5
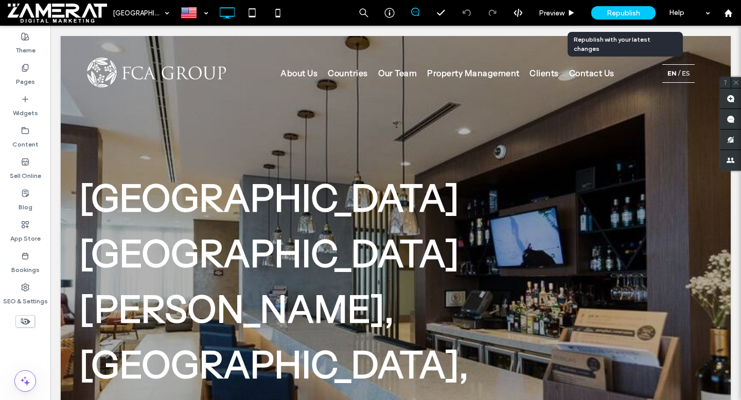
click at [628, 12] on span "Republish" at bounding box center [622, 13] width 33 height 9
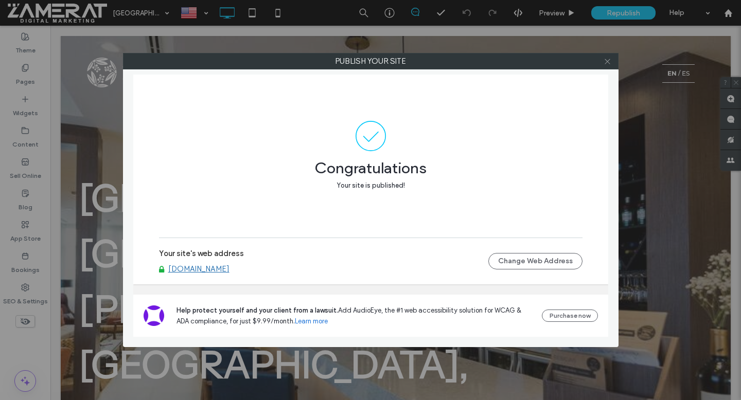
click at [603, 60] on icon at bounding box center [607, 62] width 8 height 8
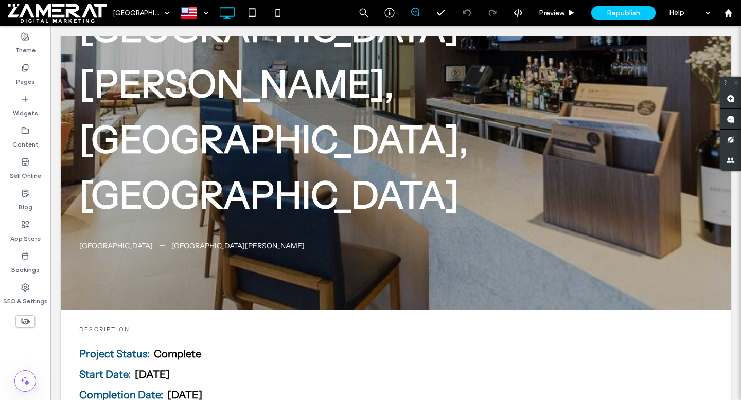
scroll to position [204, 0]
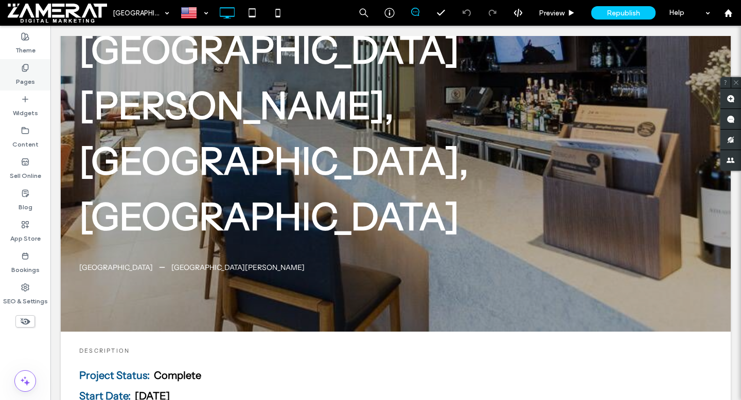
click at [9, 75] on div "Pages" at bounding box center [25, 74] width 50 height 31
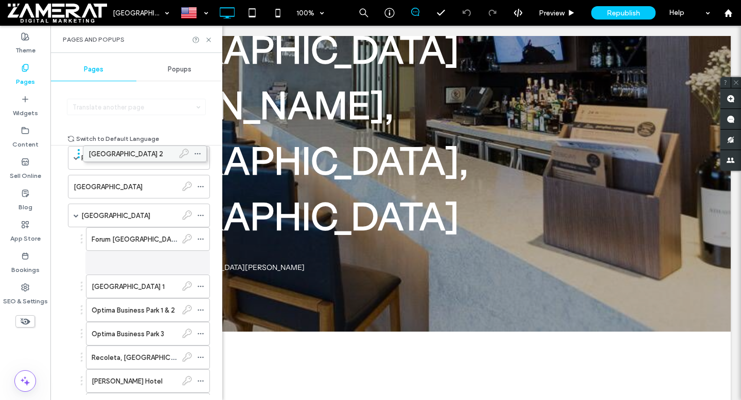
scroll to position [352, 0]
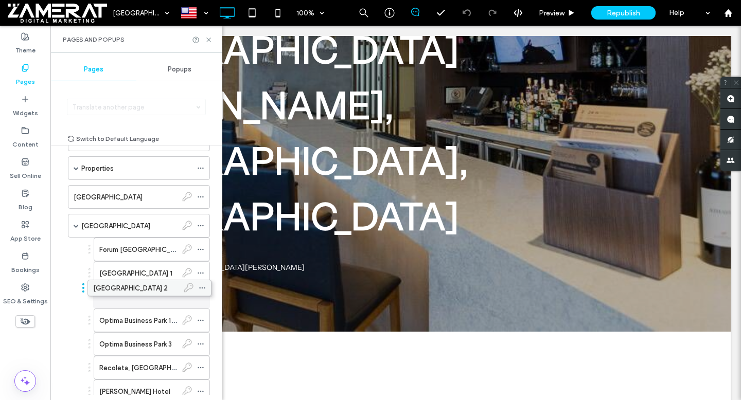
drag, startPoint x: 144, startPoint y: 160, endPoint x: 145, endPoint y: 284, distance: 124.0
click at [154, 247] on label "Forum Puerto Madero" at bounding box center [169, 250] width 141 height 18
click at [208, 40] on use at bounding box center [208, 40] width 4 height 4
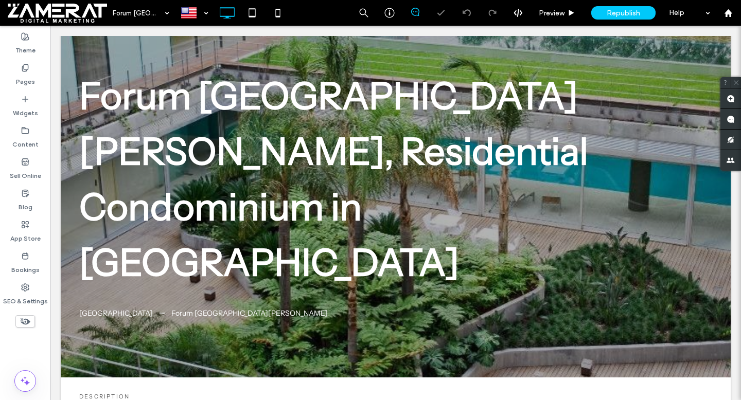
scroll to position [342, 0]
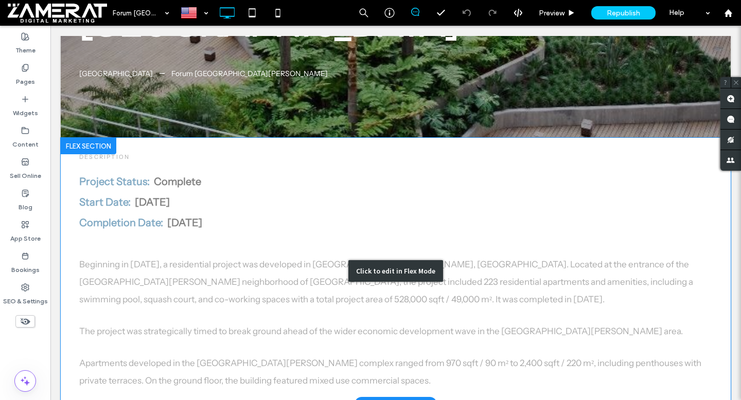
click at [351, 227] on div "Click to edit in Flex Mode" at bounding box center [396, 271] width 670 height 266
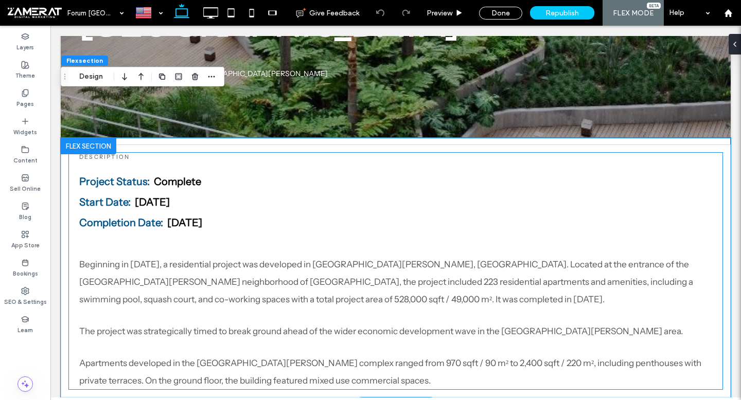
click at [245, 259] on span "Beginning in August 2005, a residential project was developed in Puerto Madero,…" at bounding box center [386, 281] width 614 height 45
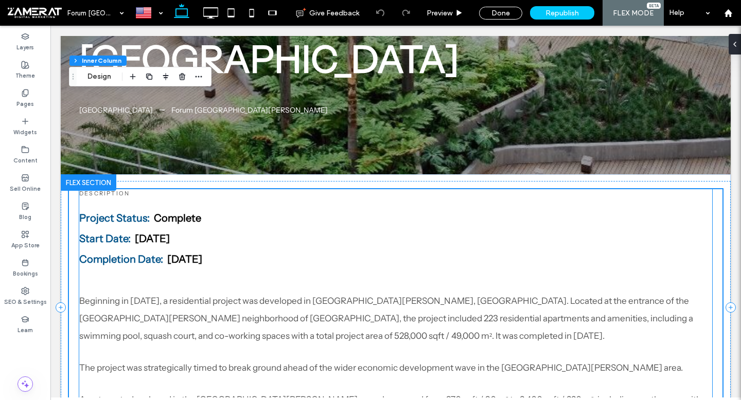
scroll to position [305, 0]
click at [251, 293] on p "Beginning in August 2005, a residential project was developed in Puerto Madero,…" at bounding box center [395, 319] width 633 height 52
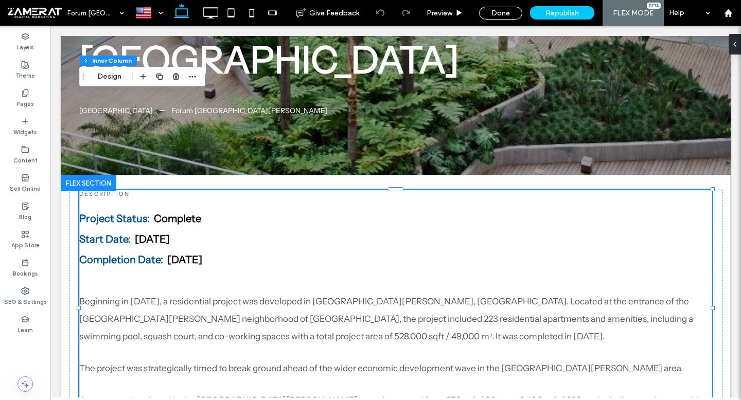
click at [243, 293] on p "Beginning in August 2005, a residential project was developed in Puerto Madero,…" at bounding box center [395, 319] width 633 height 52
drag, startPoint x: 502, startPoint y: 12, endPoint x: 360, endPoint y: 183, distance: 222.5
click at [502, 12] on div "Done" at bounding box center [500, 13] width 43 height 13
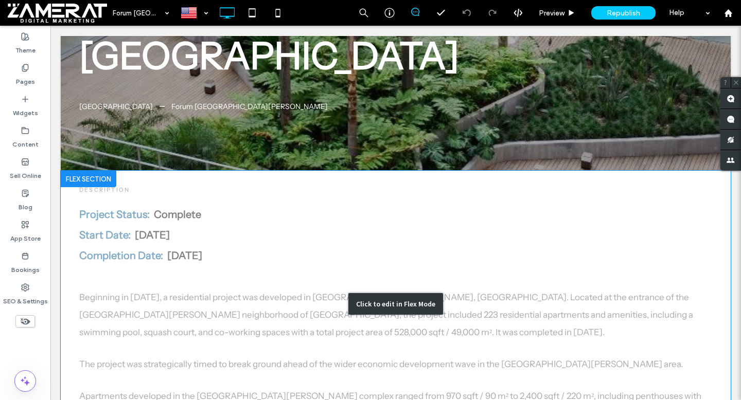
scroll to position [312, 0]
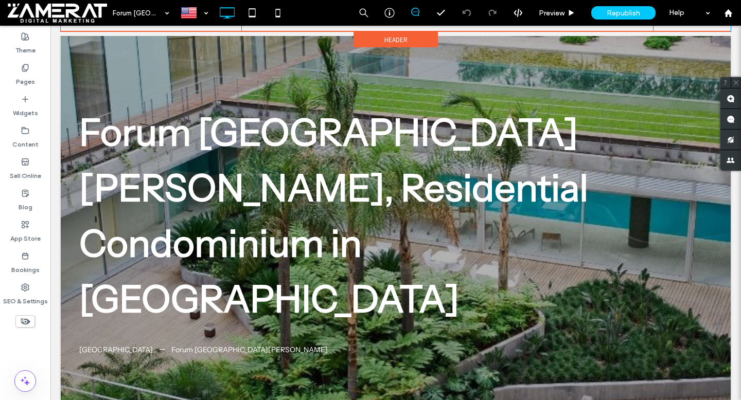
scroll to position [39, 0]
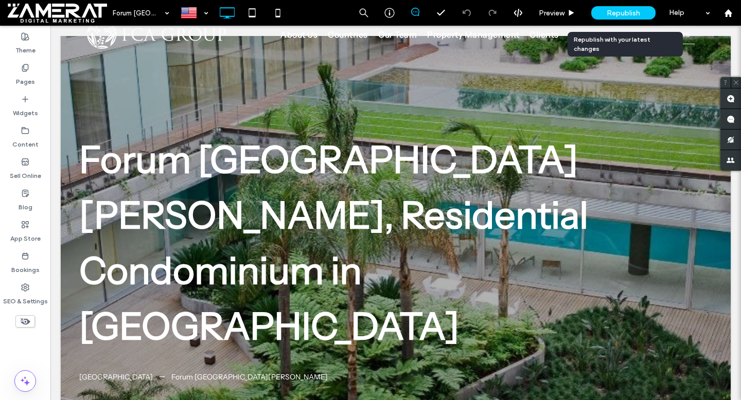
click at [633, 14] on span "Republish" at bounding box center [622, 13] width 33 height 9
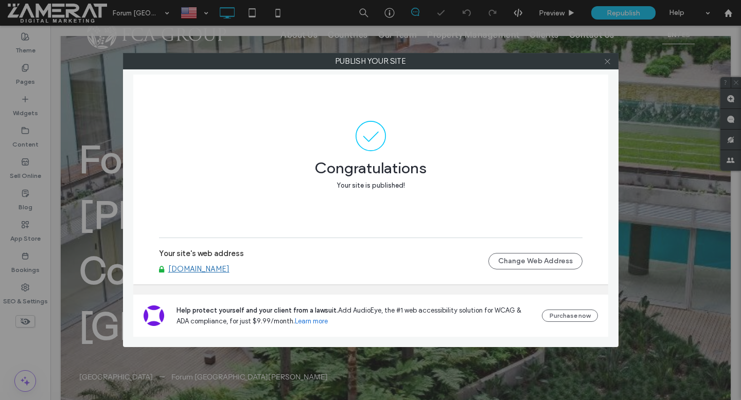
click at [607, 63] on icon at bounding box center [607, 62] width 8 height 8
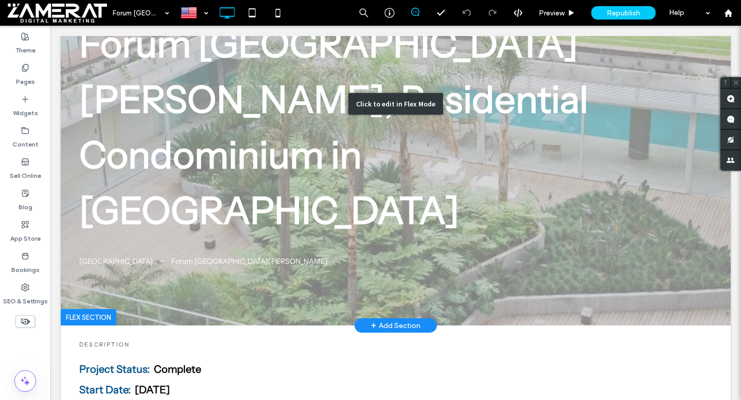
scroll to position [0, 0]
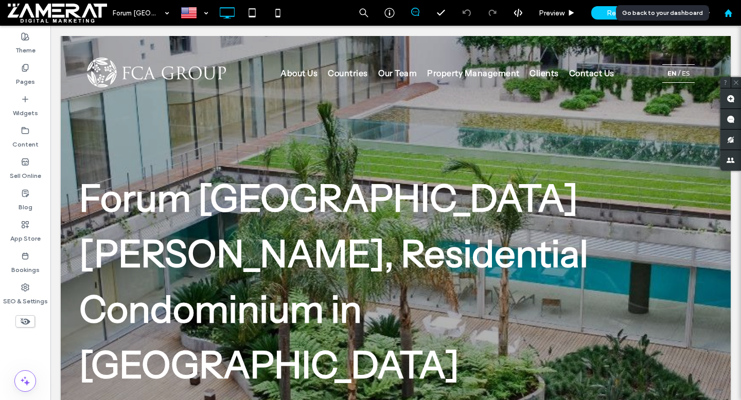
click at [723, 14] on div at bounding box center [727, 13] width 25 height 9
